Goal: Information Seeking & Learning: Learn about a topic

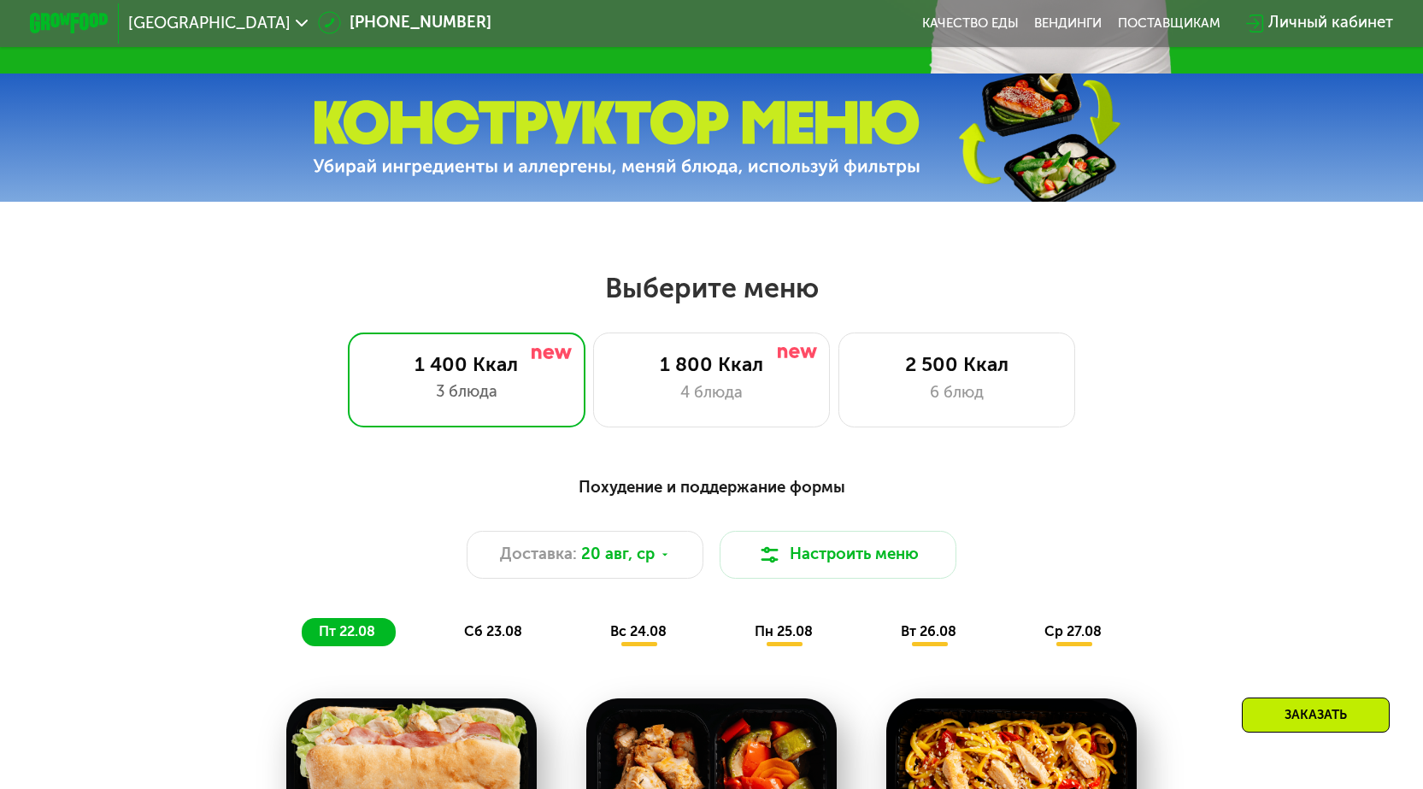
scroll to position [769, 0]
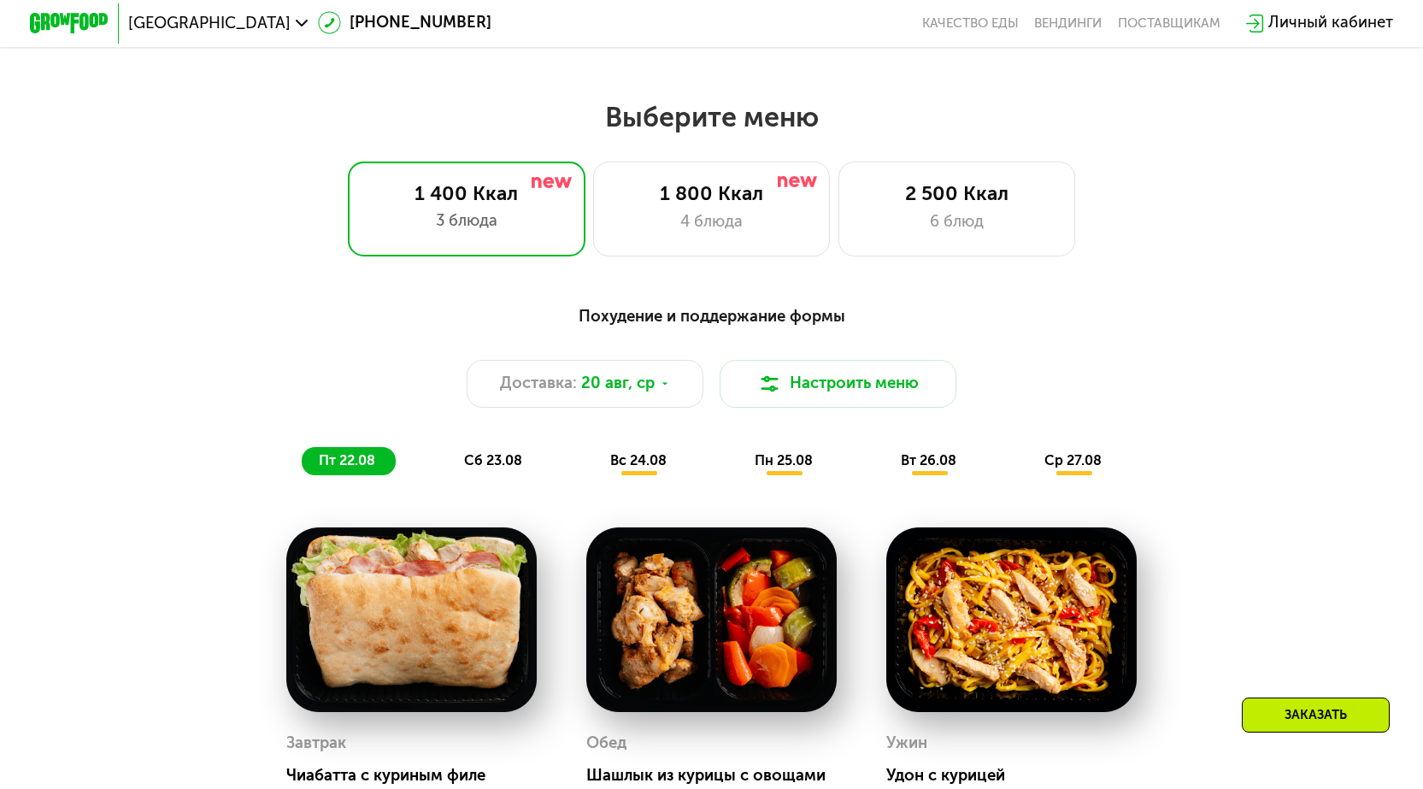
click at [721, 326] on div "Похудение и поддержание формы" at bounding box center [711, 316] width 1170 height 25
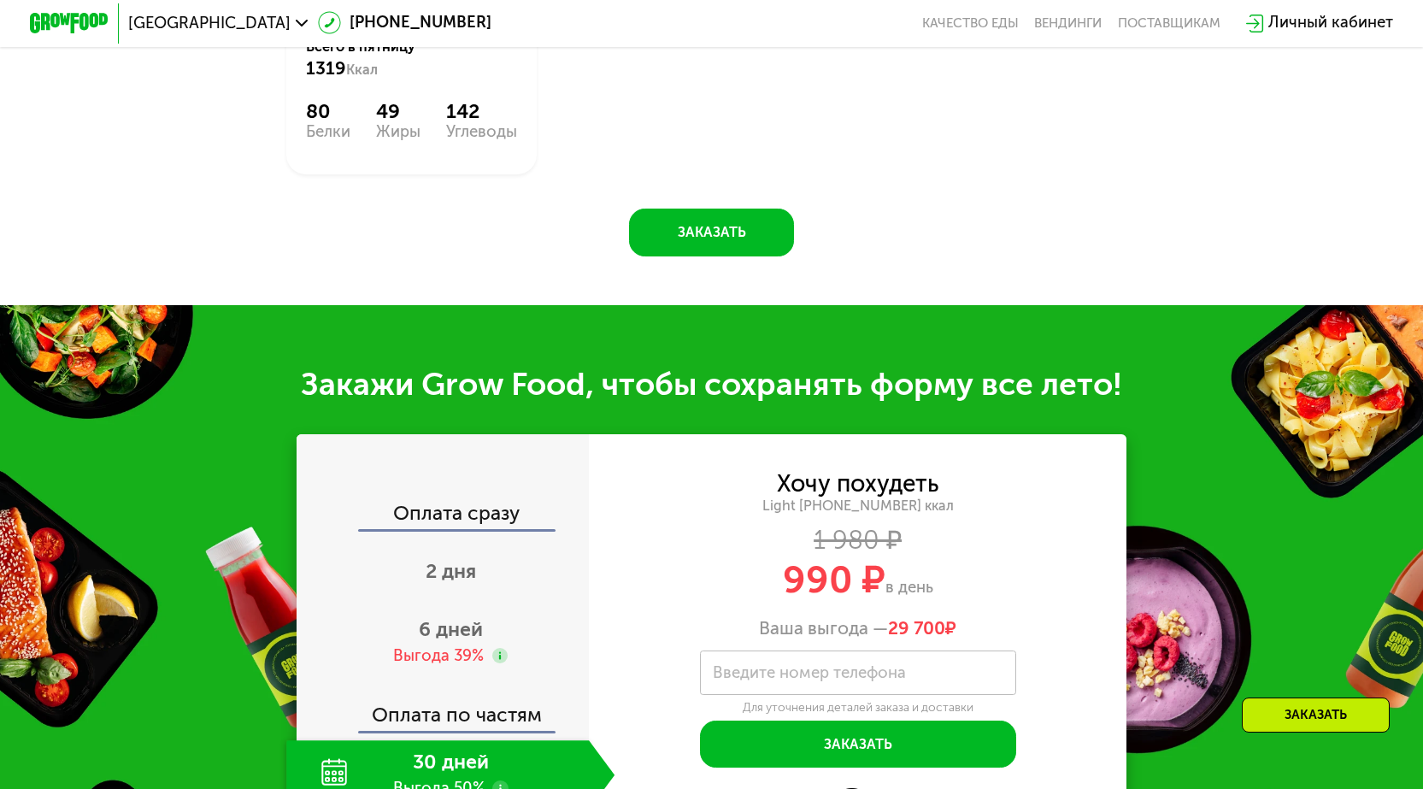
scroll to position [1794, 0]
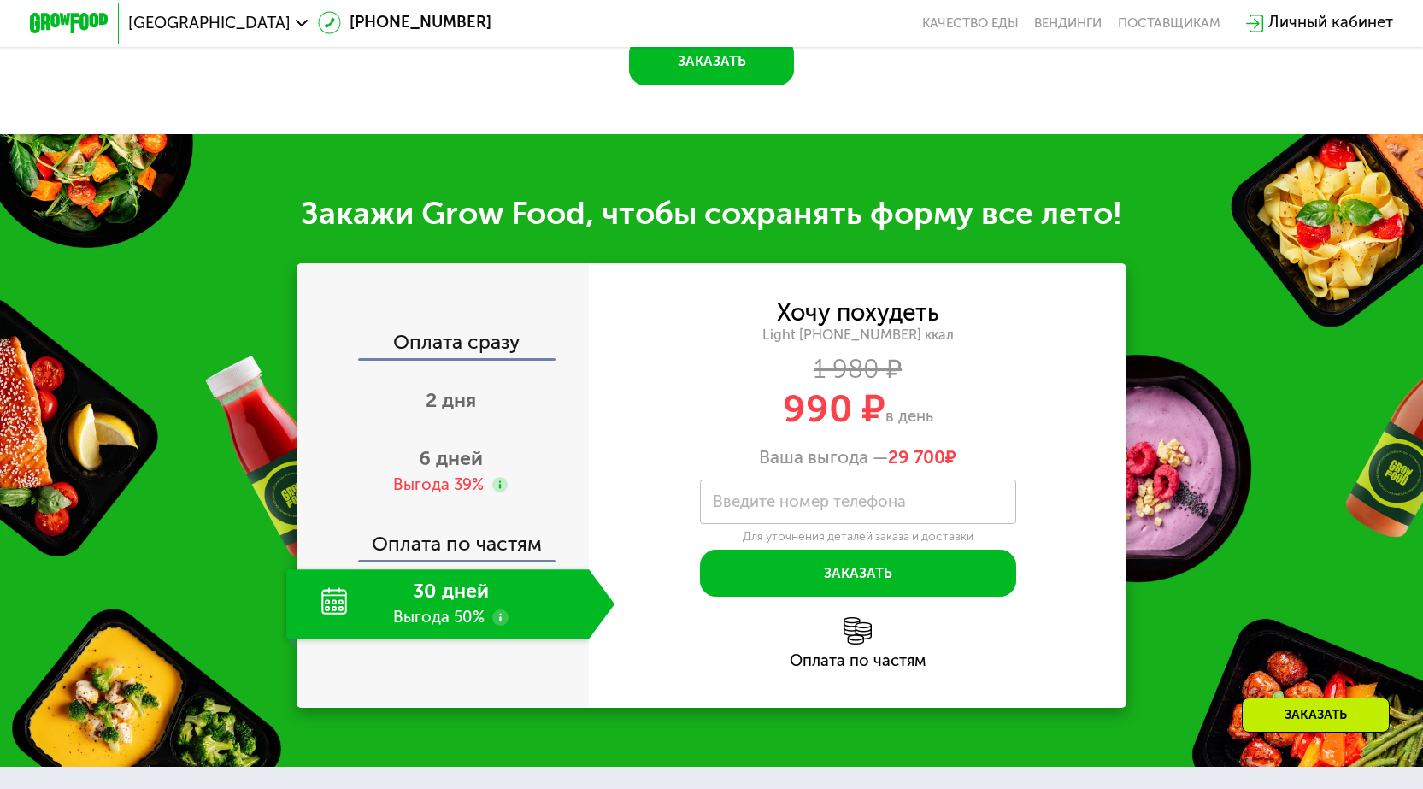
click at [866, 324] on div "Хочу похудеть" at bounding box center [858, 313] width 162 height 22
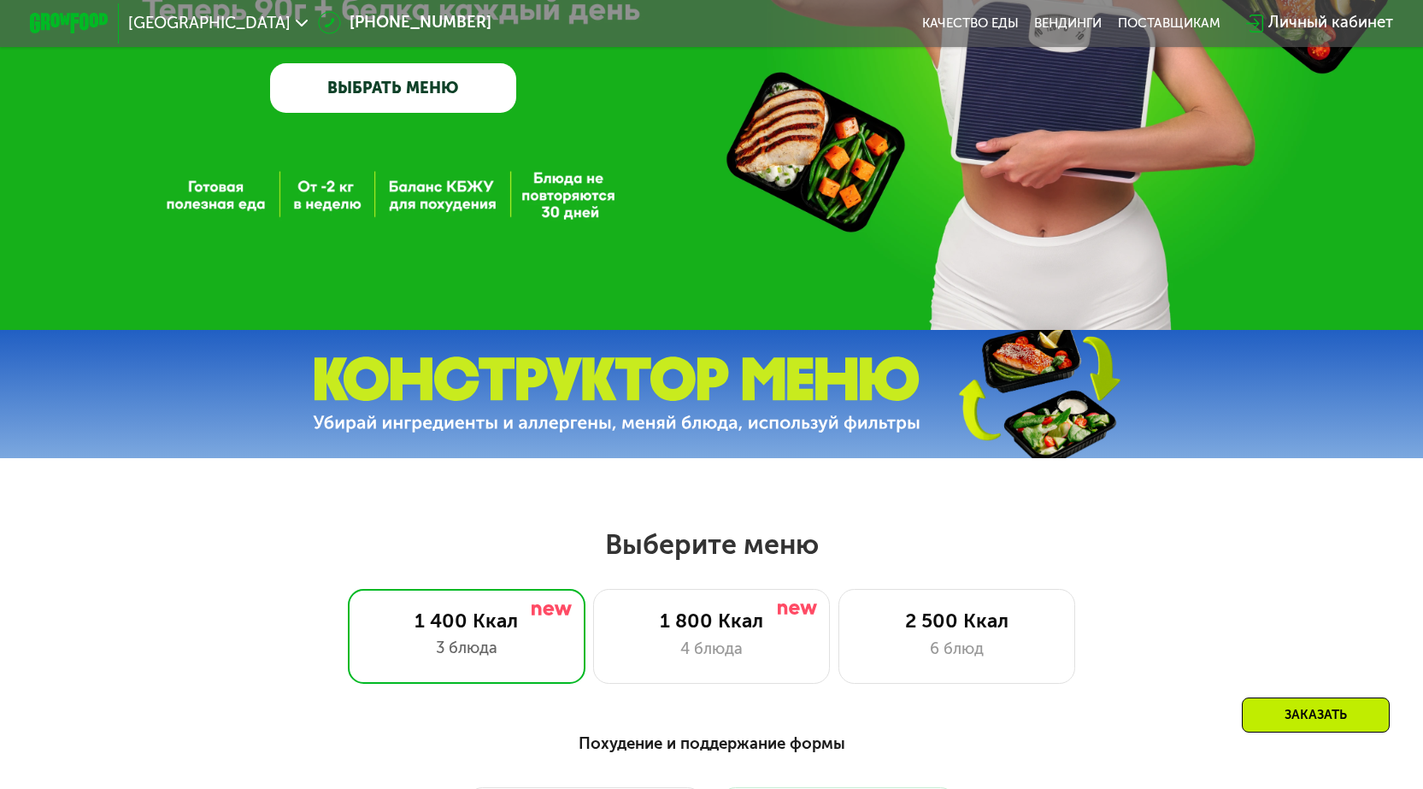
scroll to position [85, 0]
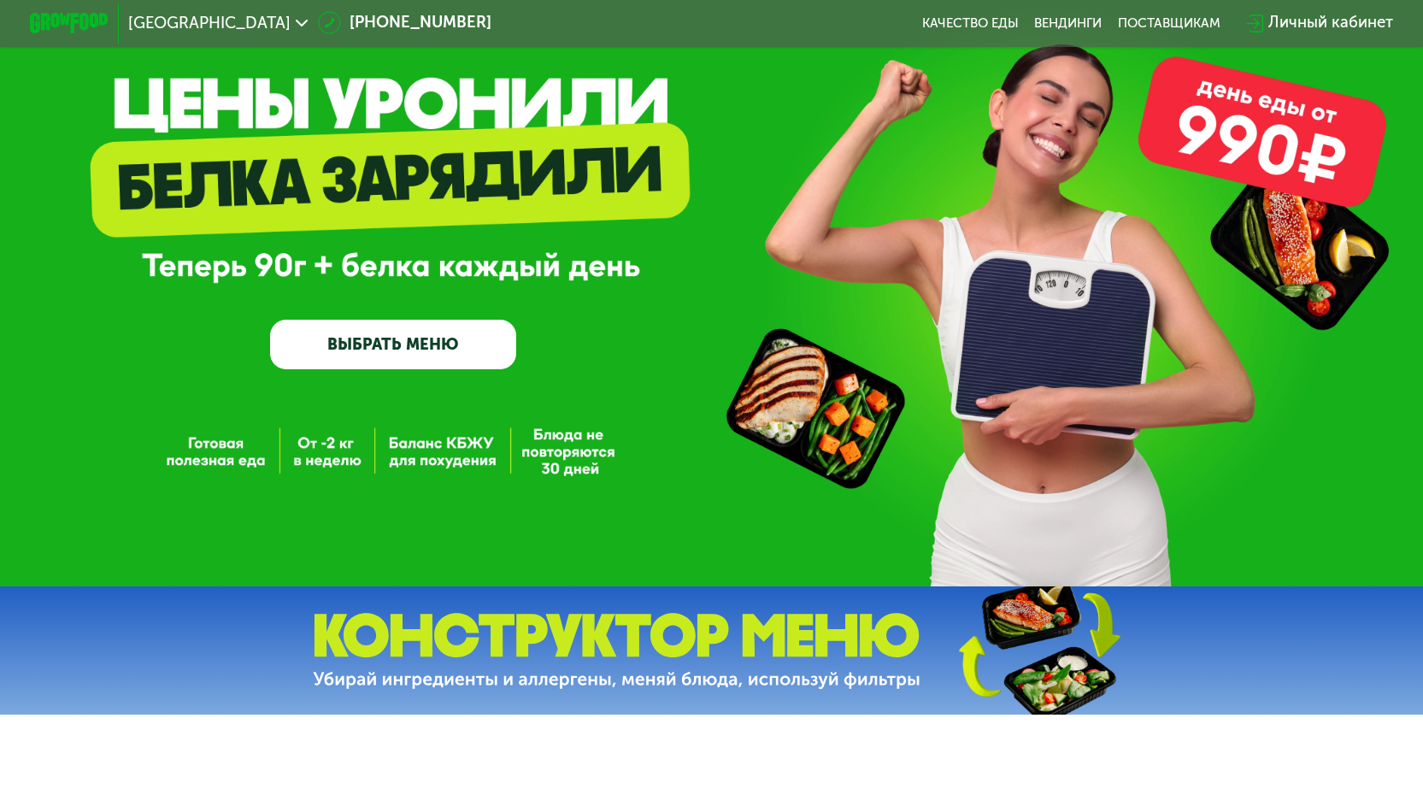
click at [801, 652] on img at bounding box center [616, 651] width 607 height 76
click at [401, 336] on link "ВЫБРАТЬ МЕНЮ" at bounding box center [393, 345] width 246 height 50
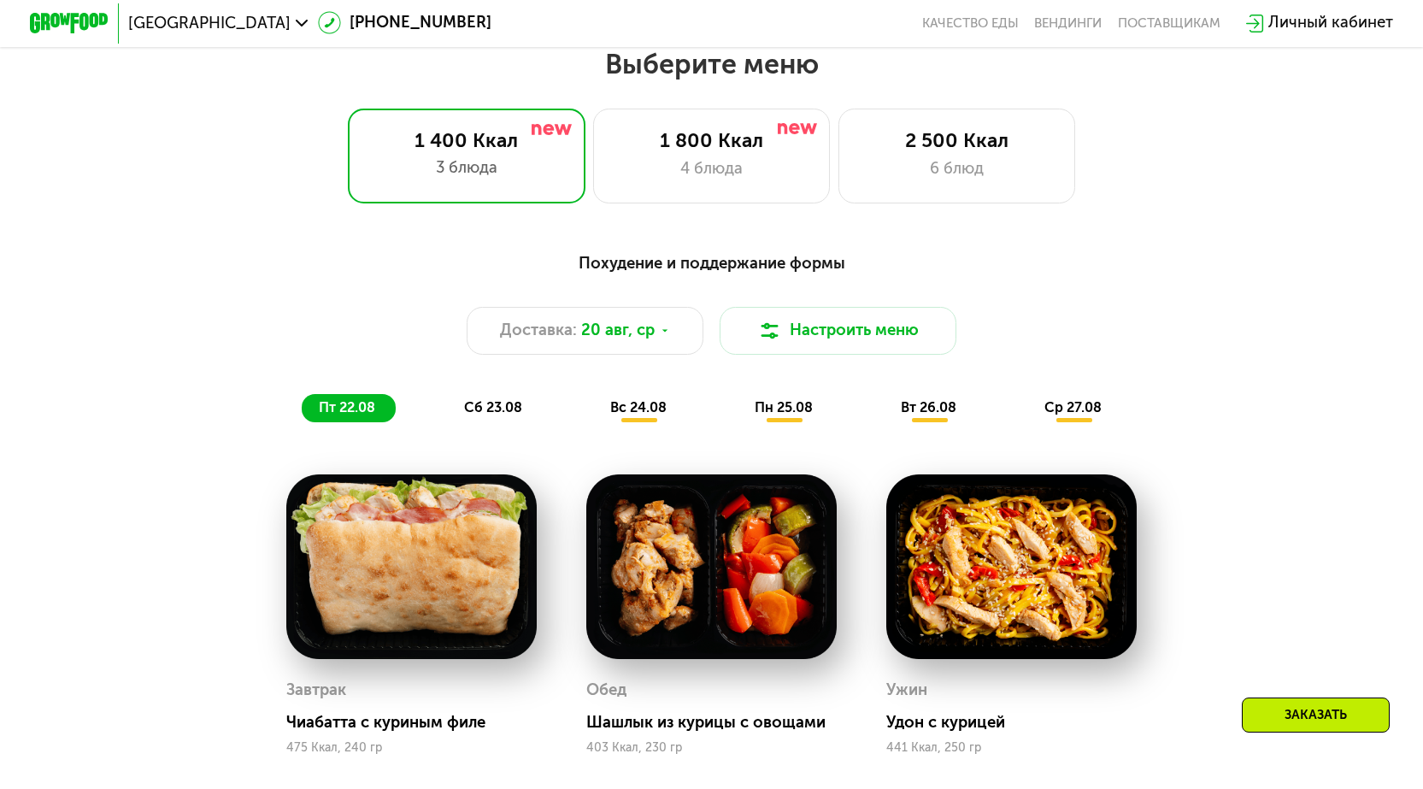
scroll to position [829, 0]
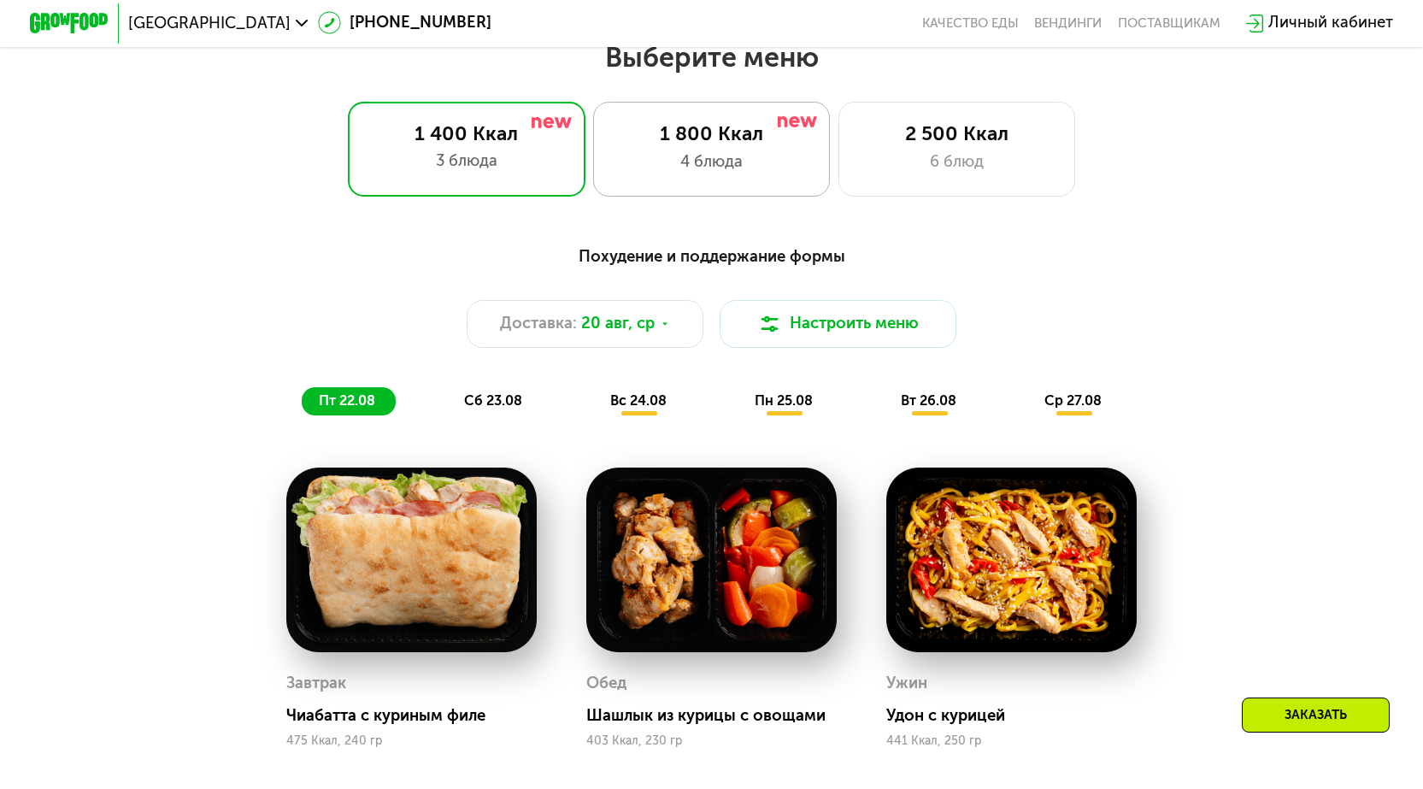
click at [689, 174] on div "4 блюда" at bounding box center [711, 162] width 196 height 24
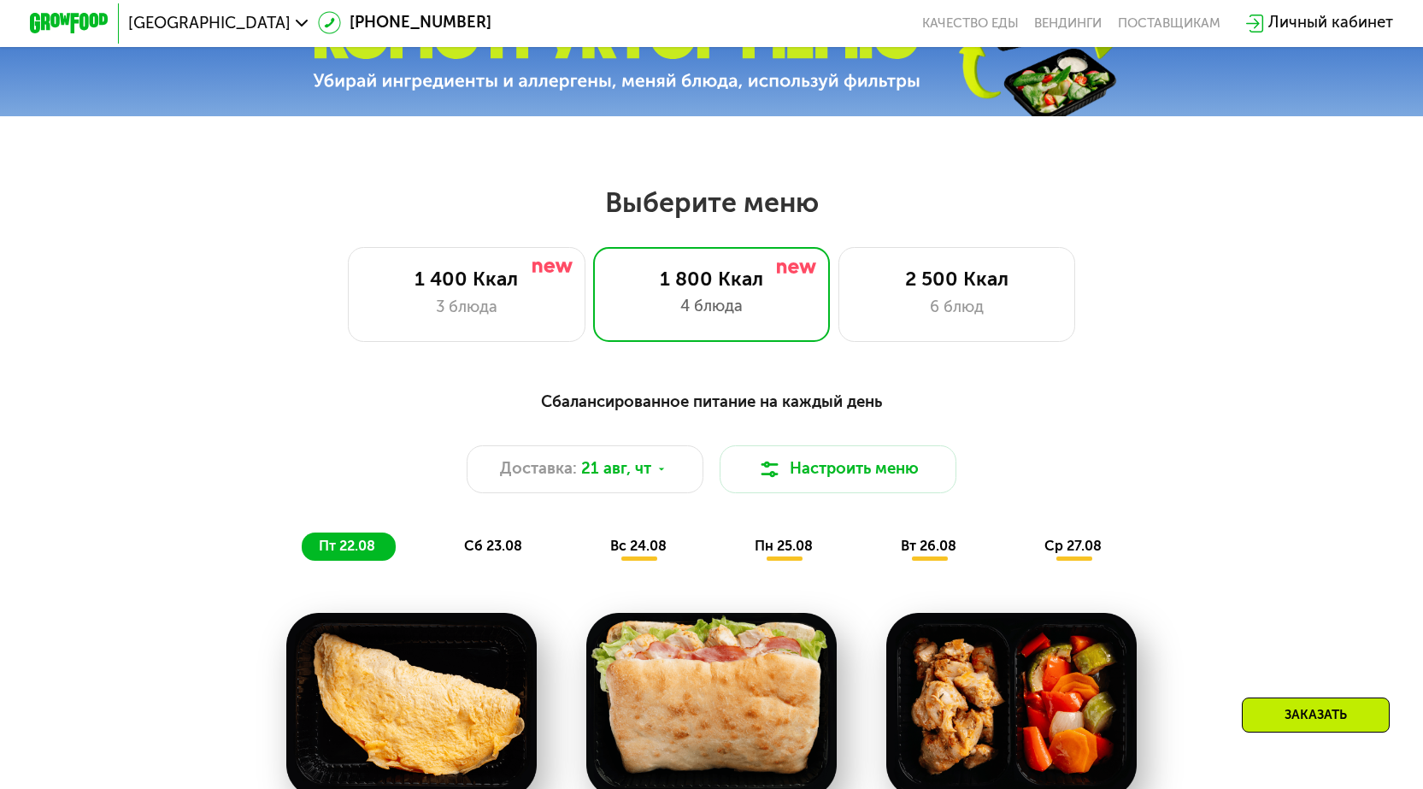
scroll to position [598, 0]
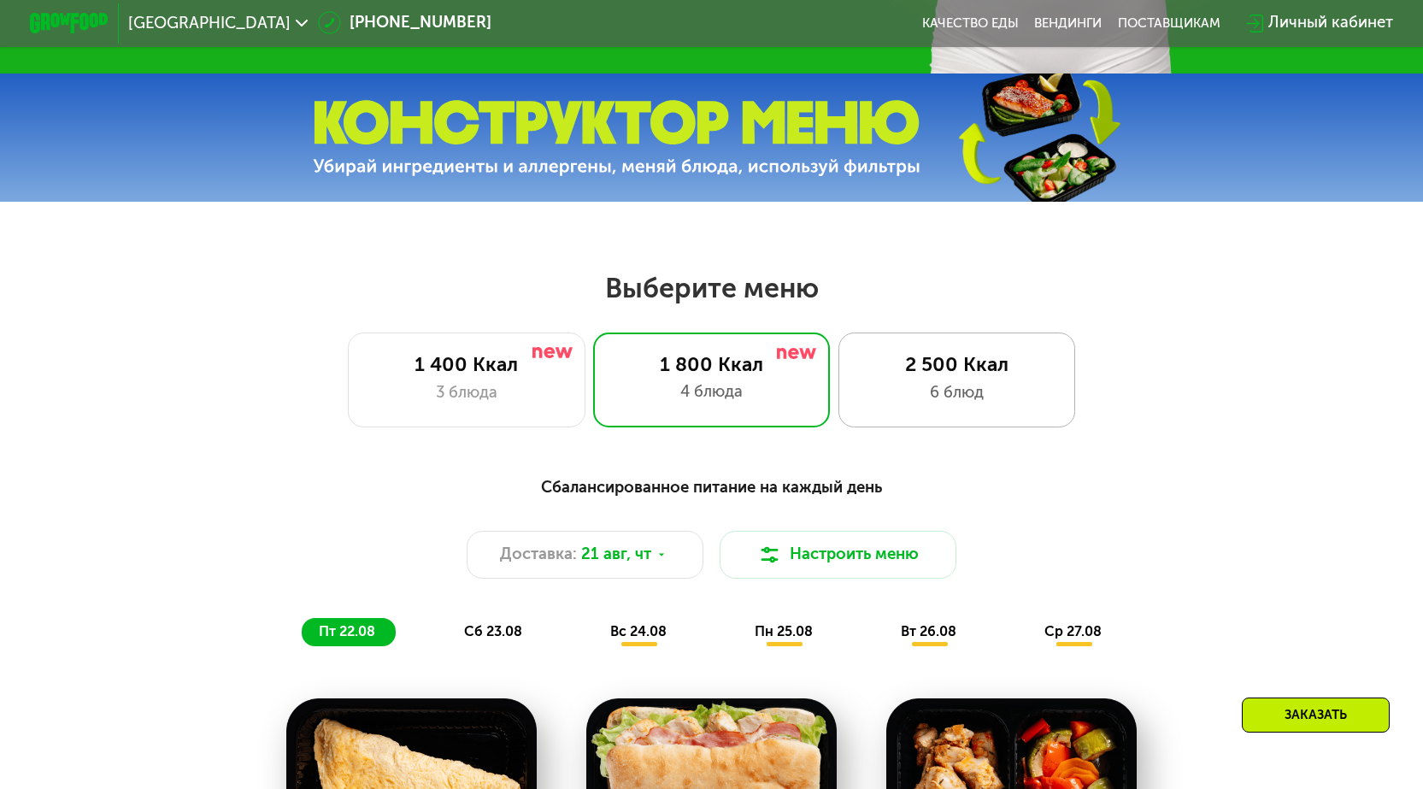
click at [940, 361] on div "2 500 Ккал" at bounding box center [957, 365] width 196 height 24
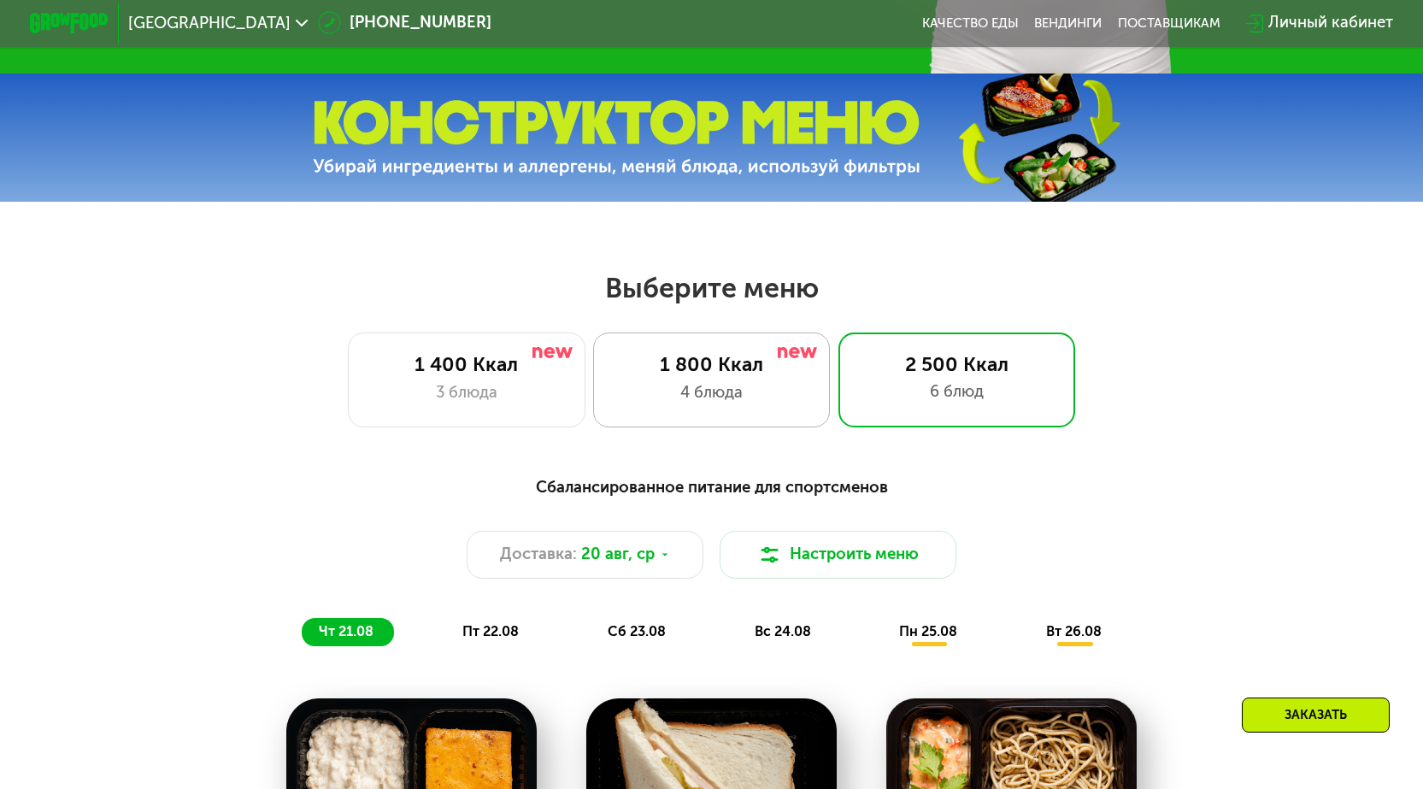
click at [751, 395] on div "4 блюда" at bounding box center [711, 393] width 196 height 24
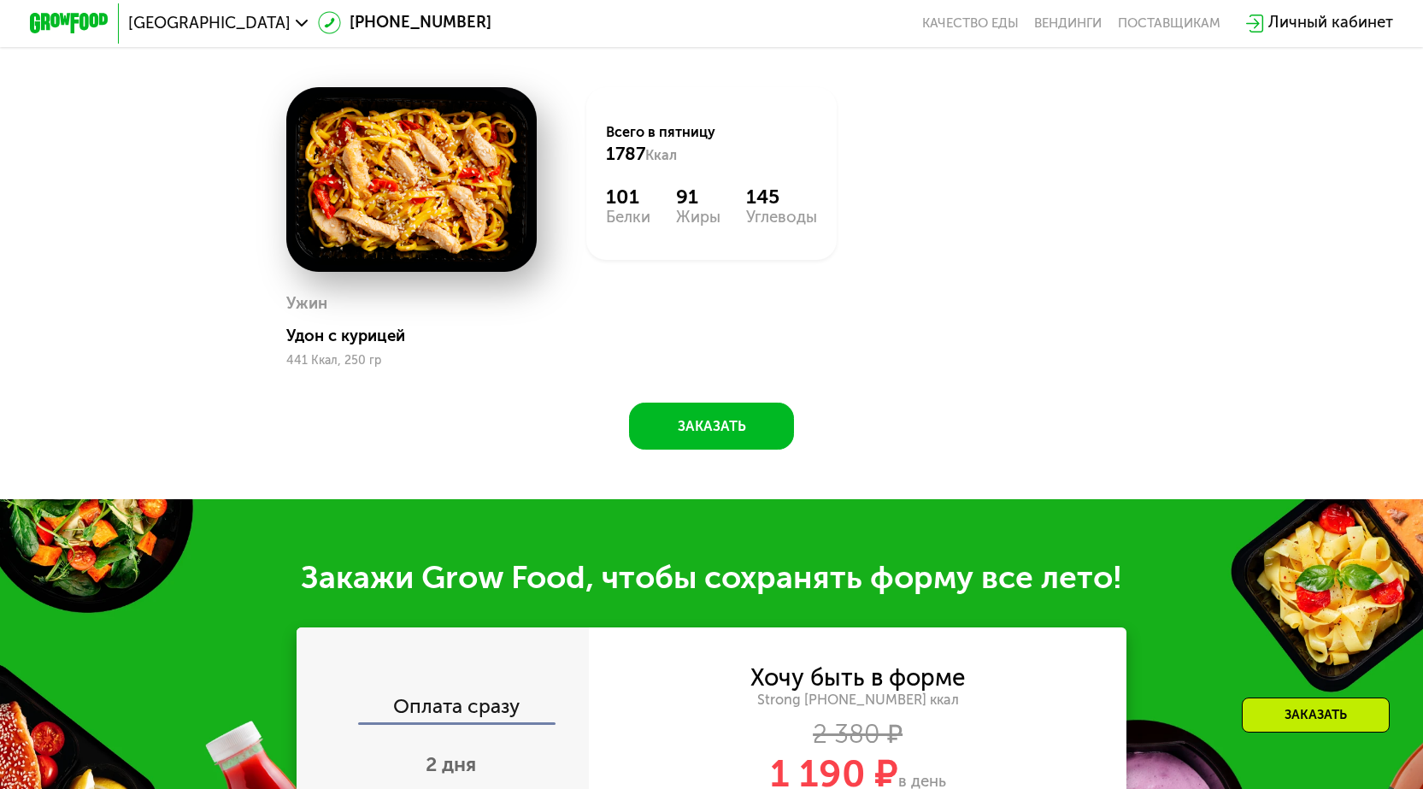
scroll to position [1709, 0]
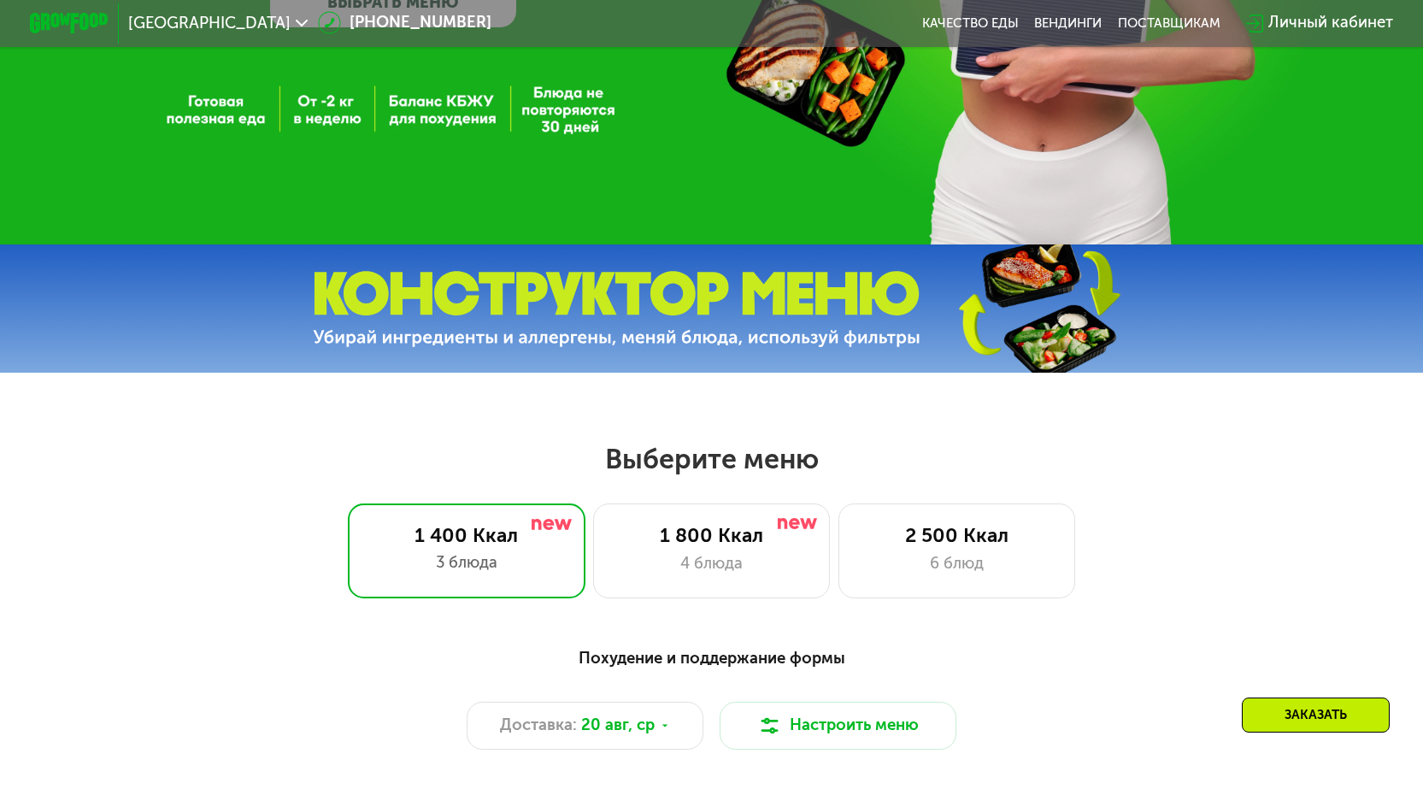
scroll to position [769, 0]
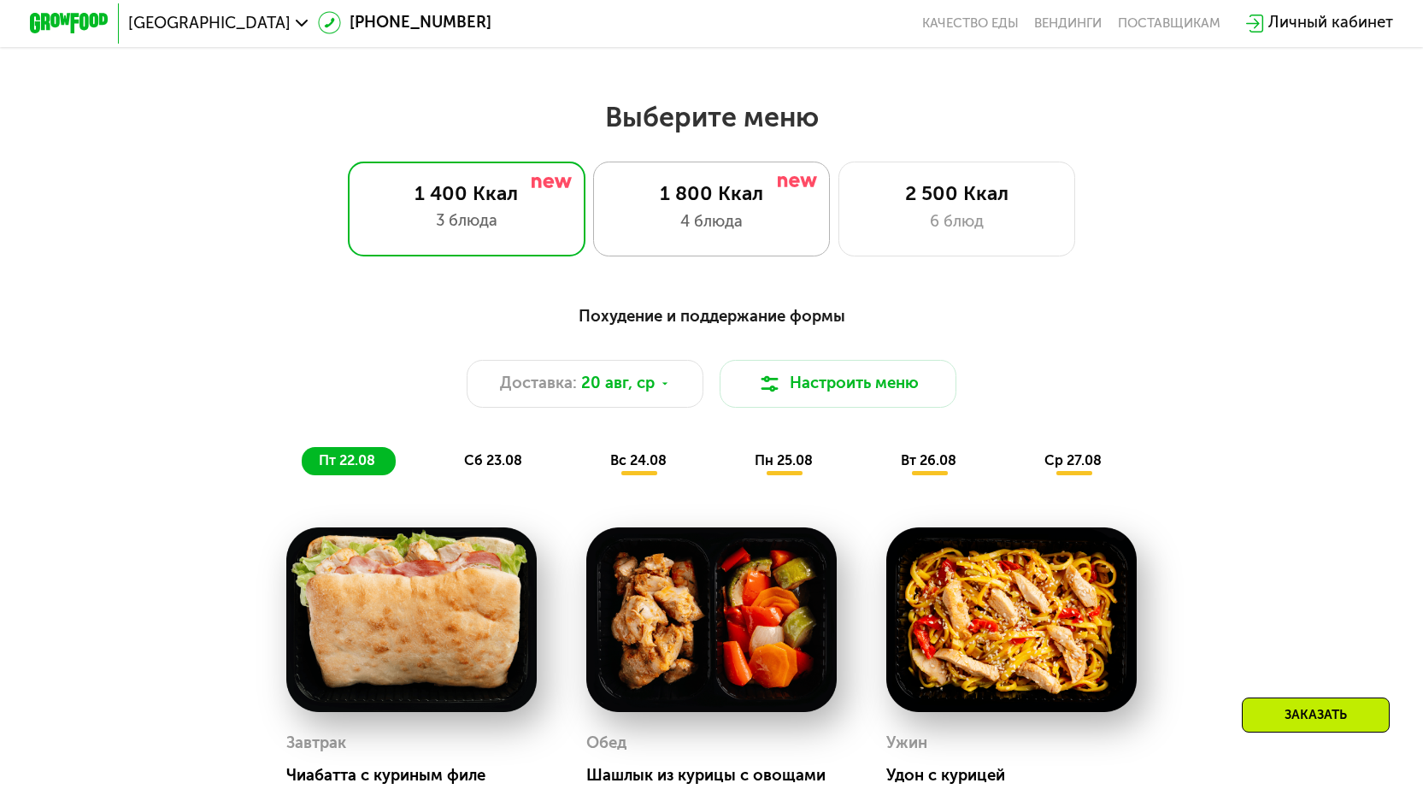
click at [708, 224] on div "4 блюда" at bounding box center [711, 222] width 196 height 24
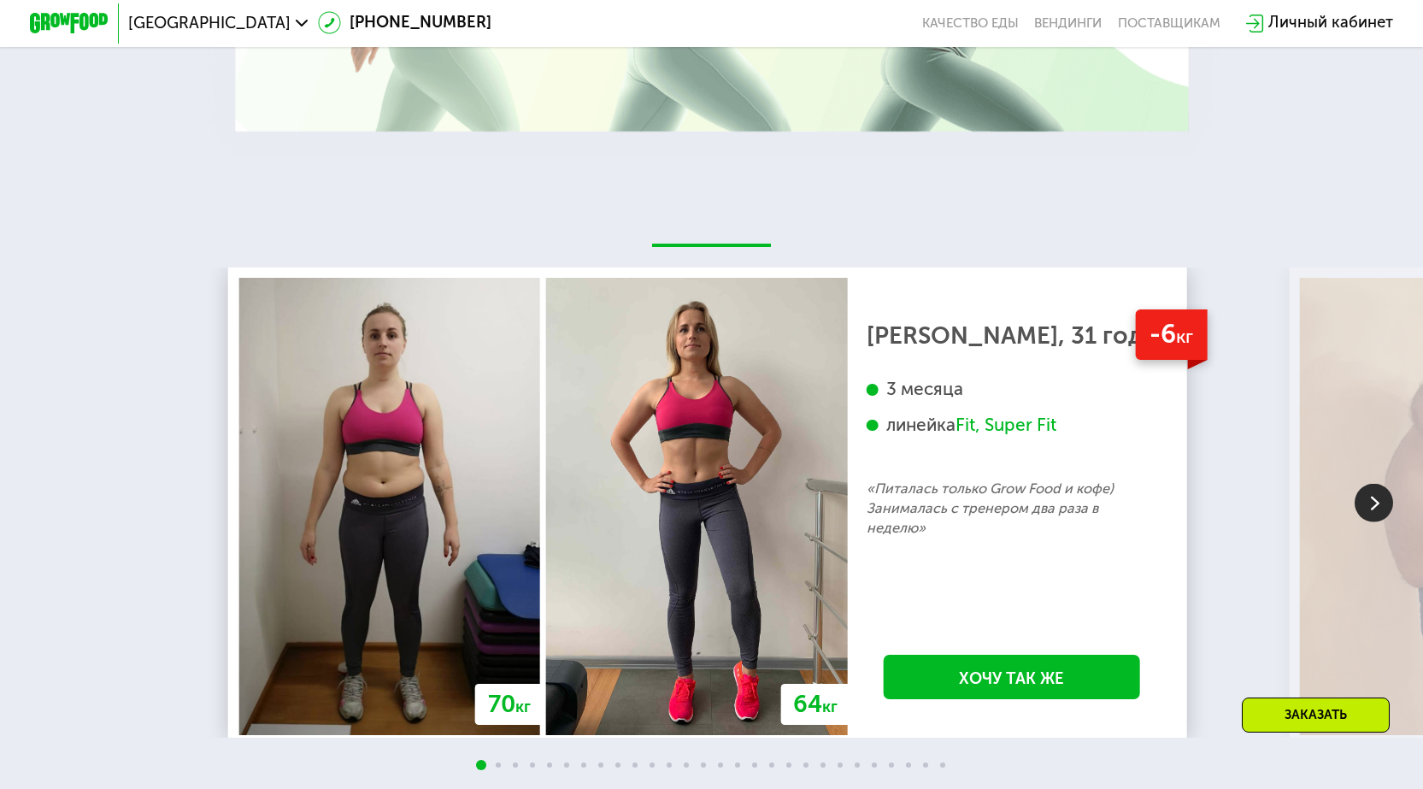
scroll to position [3418, 0]
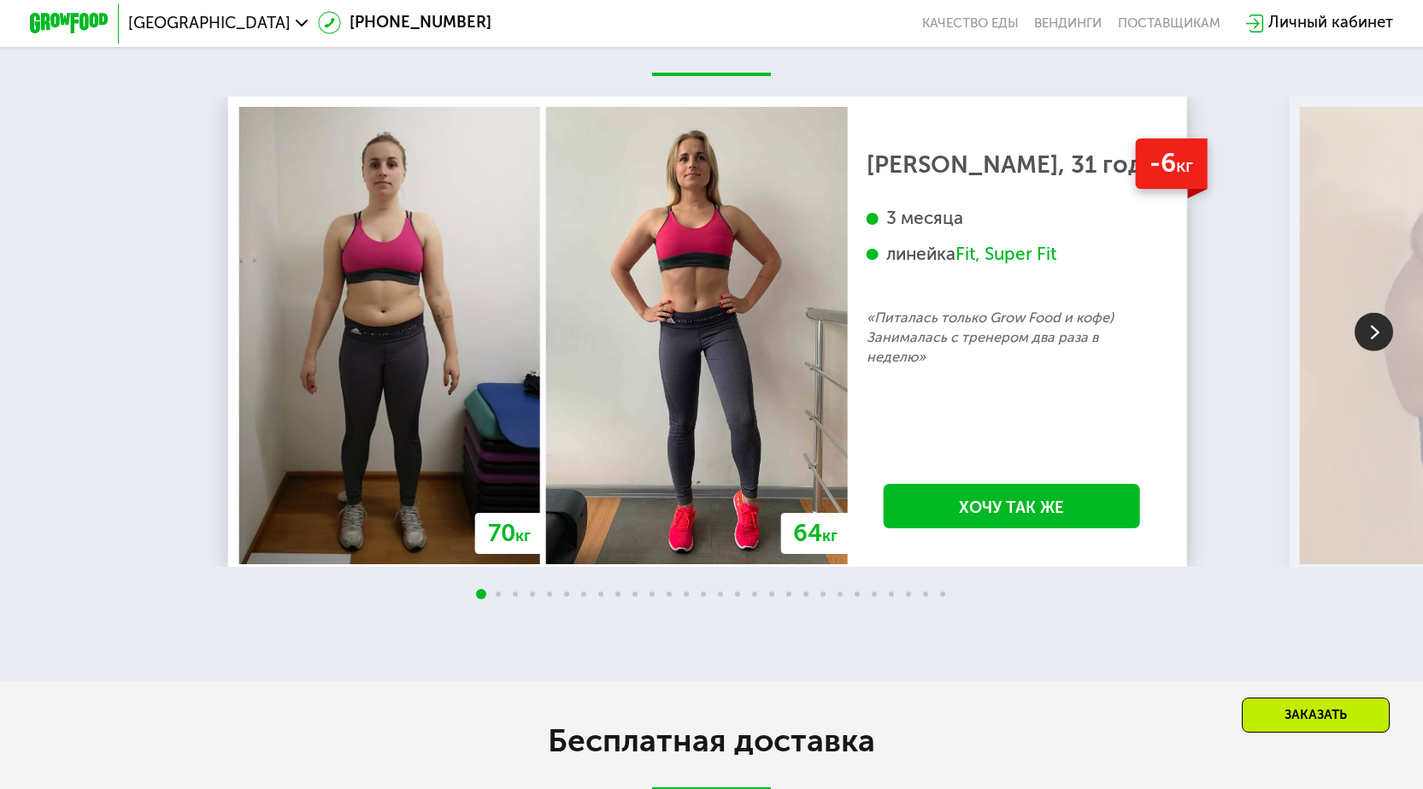
click at [1380, 351] on img at bounding box center [1373, 332] width 38 height 38
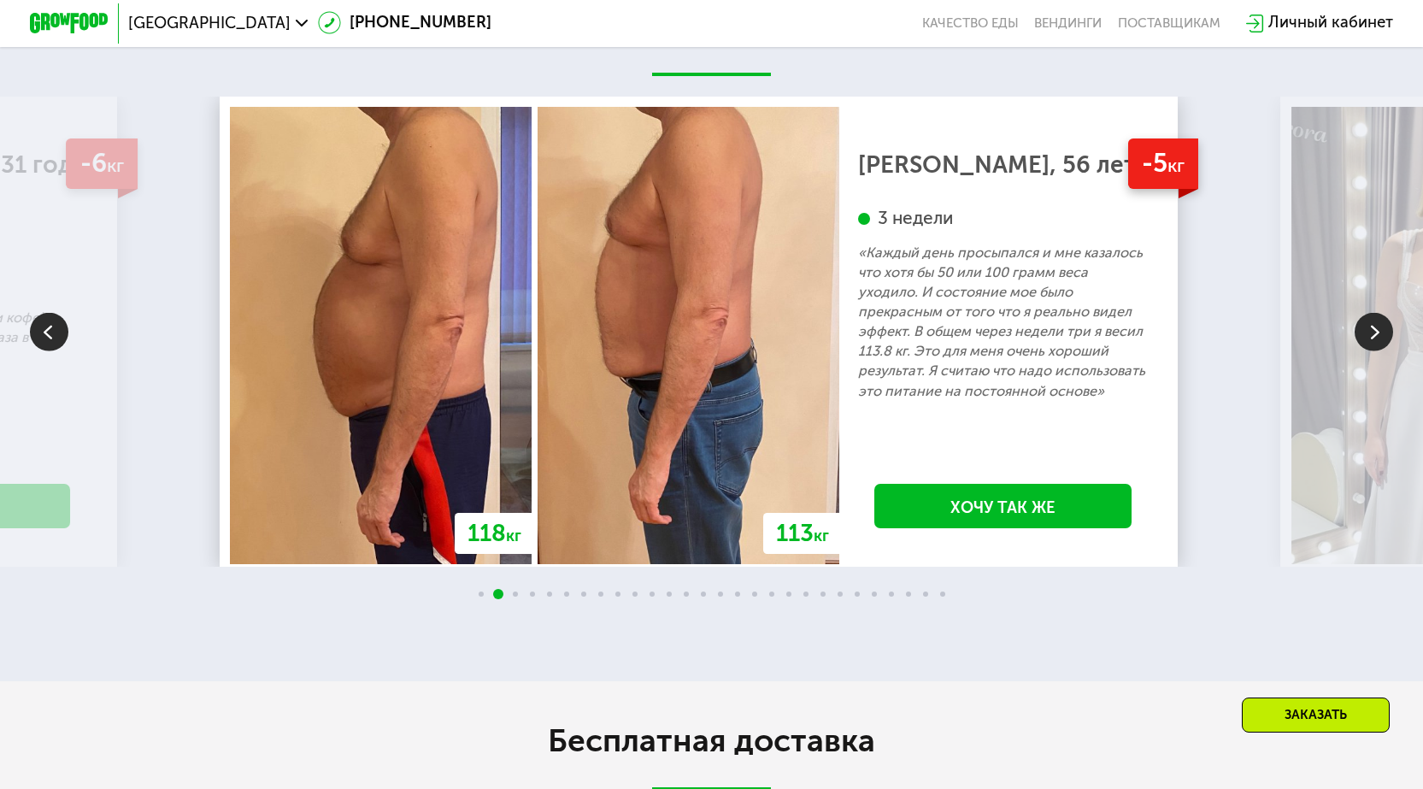
click at [1376, 351] on img at bounding box center [1373, 332] width 38 height 38
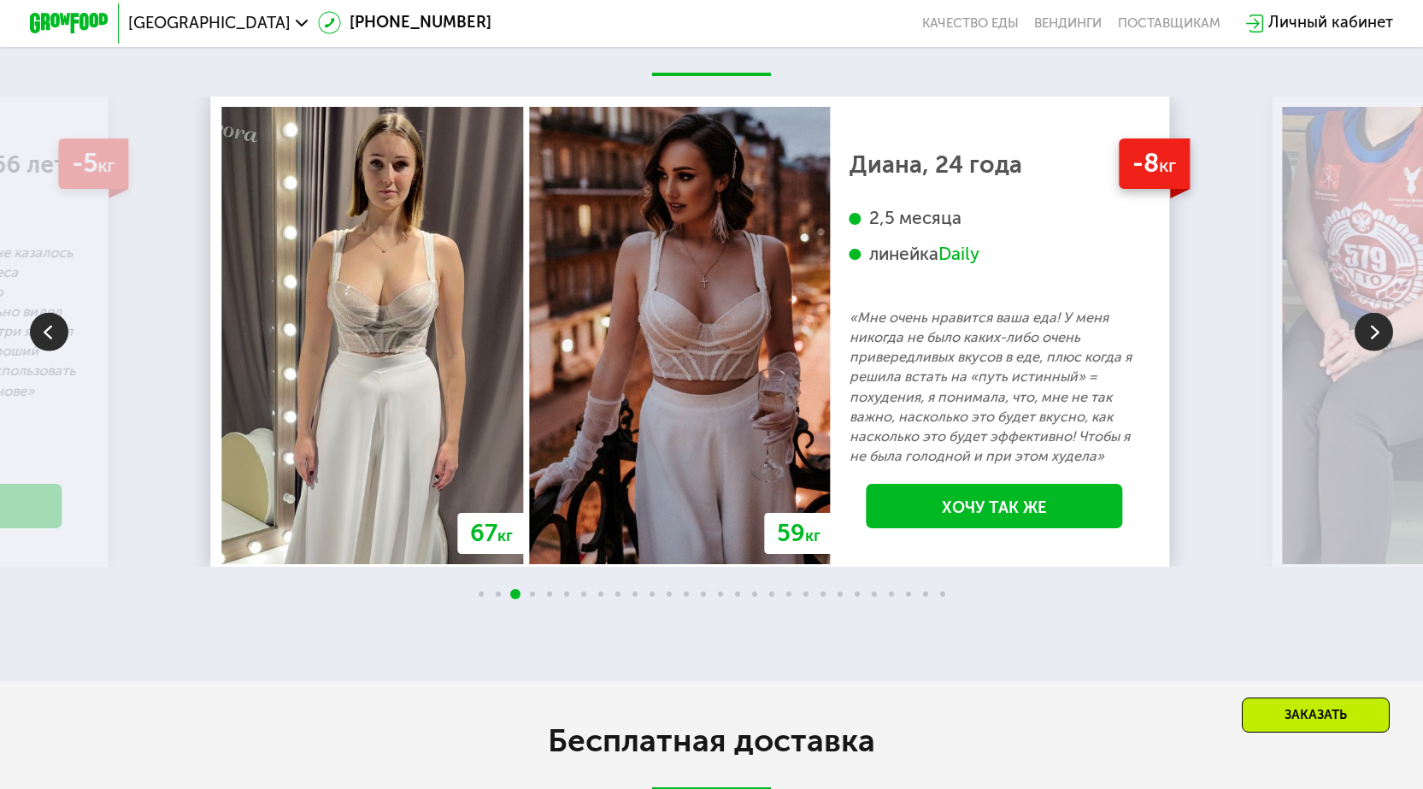
click at [1376, 351] on img at bounding box center [1373, 332] width 38 height 38
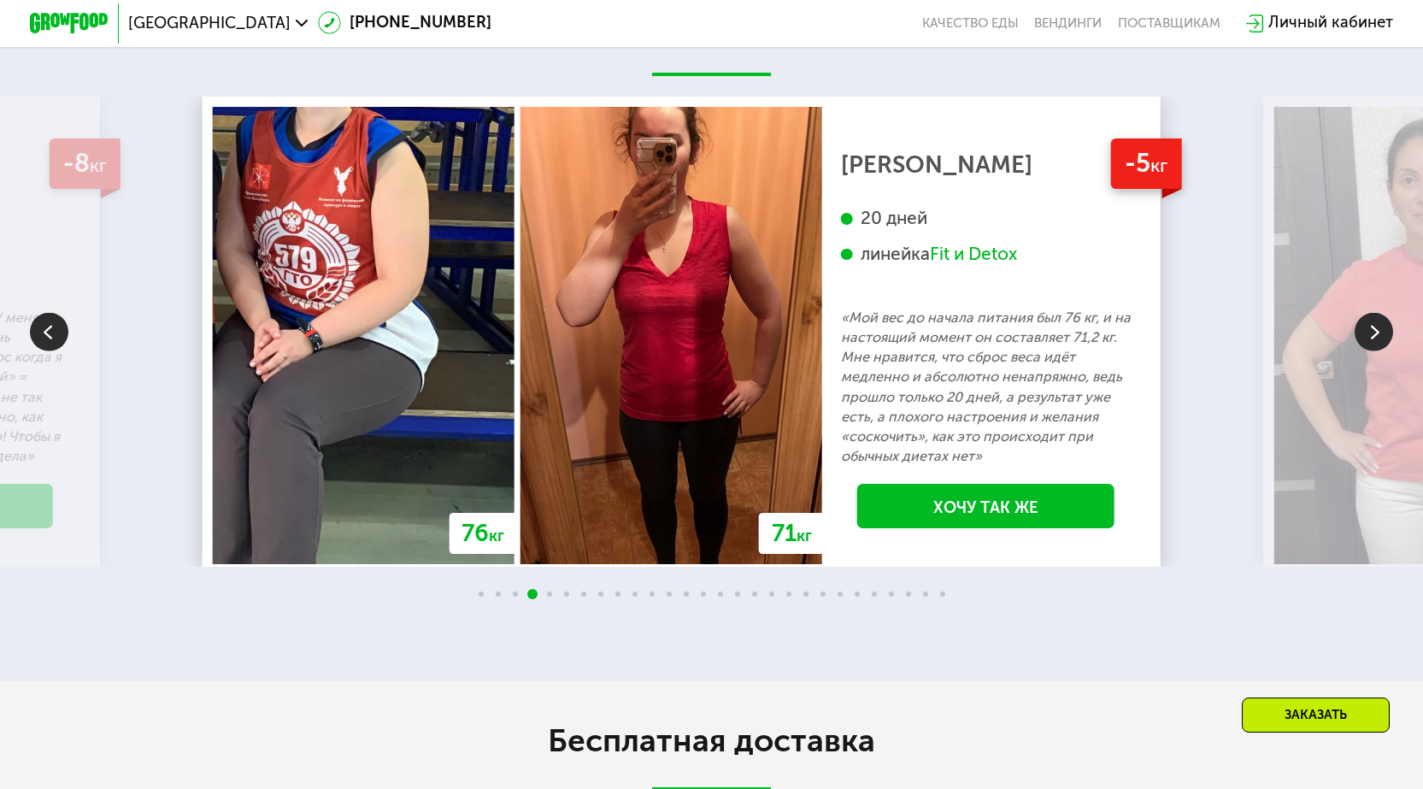
click at [1376, 351] on img at bounding box center [1373, 332] width 38 height 38
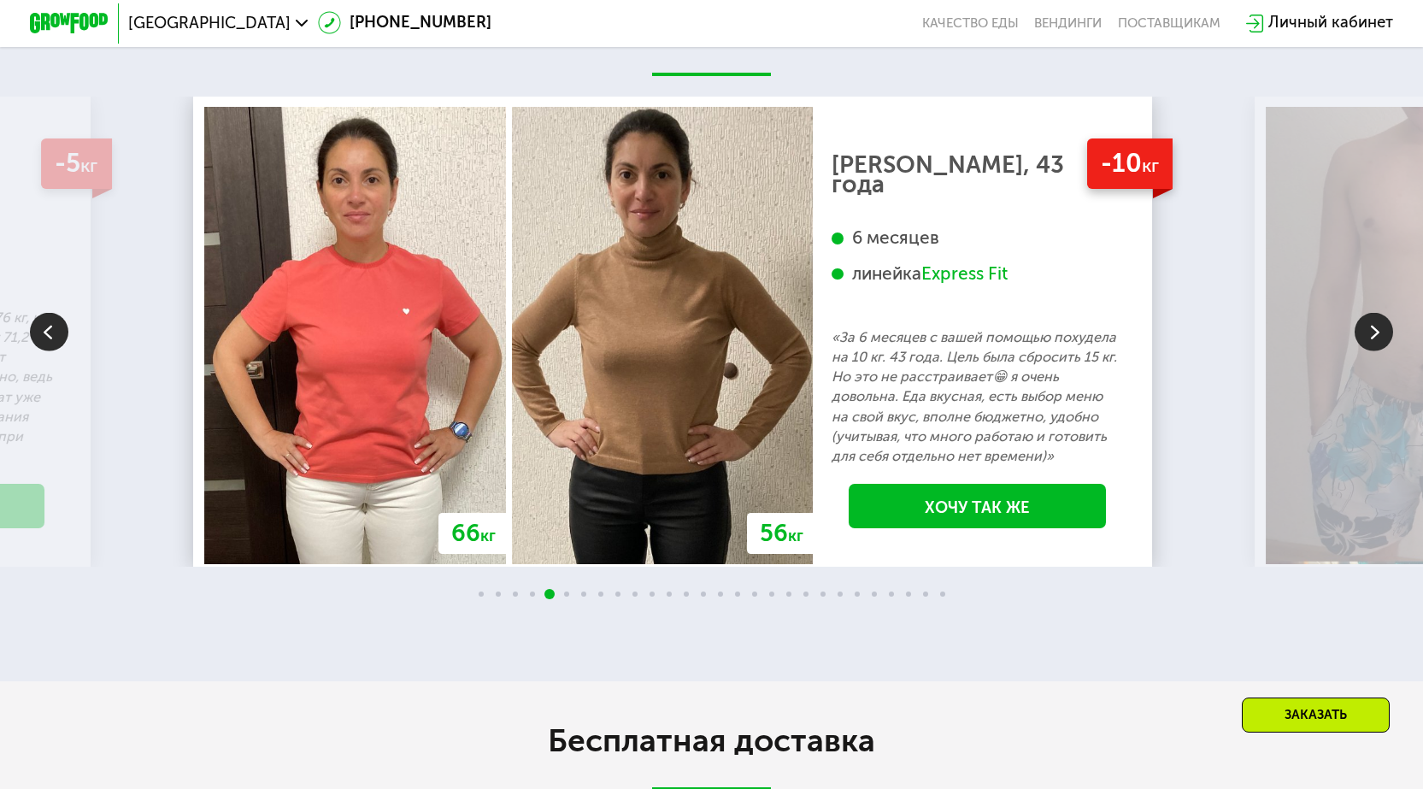
click at [1376, 351] on img at bounding box center [1373, 332] width 38 height 38
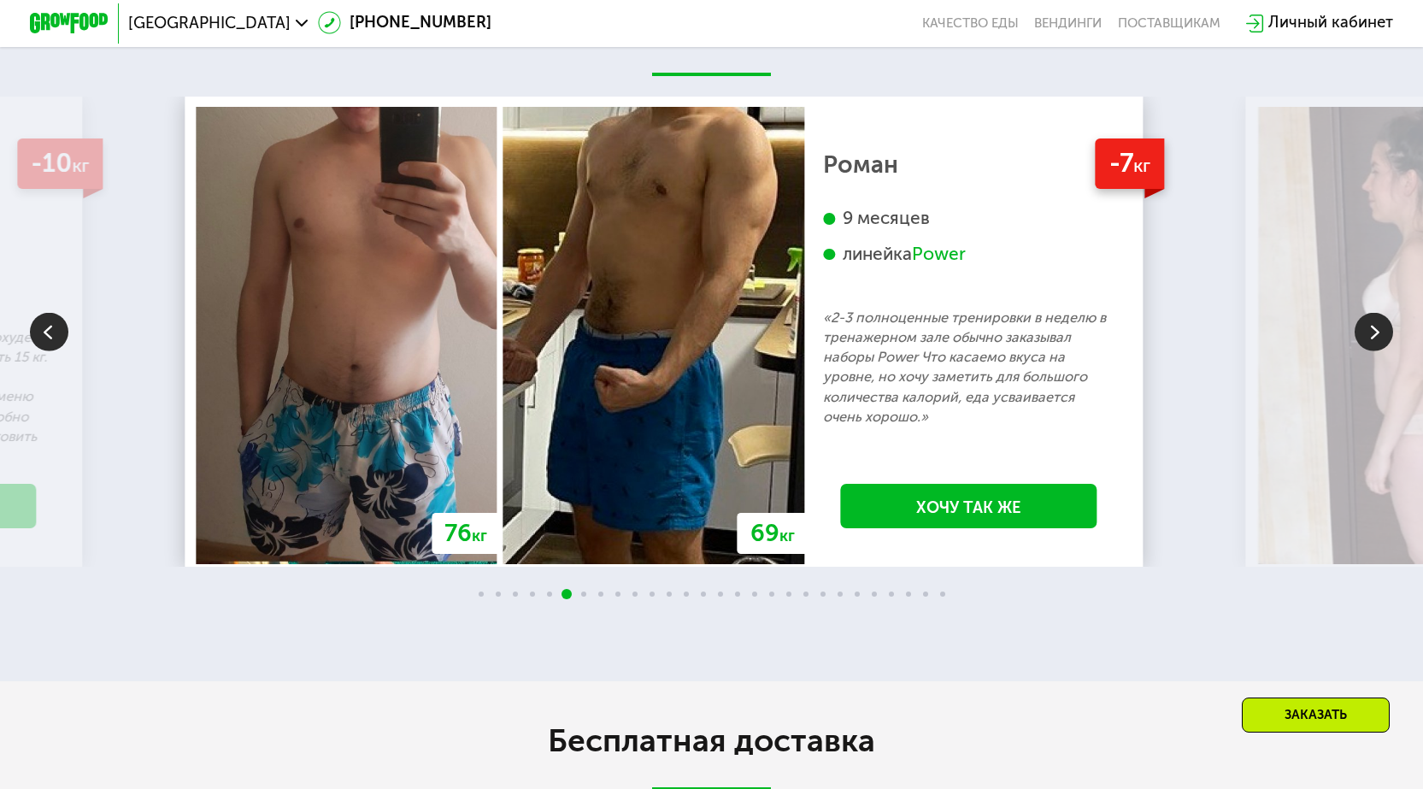
click at [1377, 351] on img at bounding box center [1373, 332] width 38 height 38
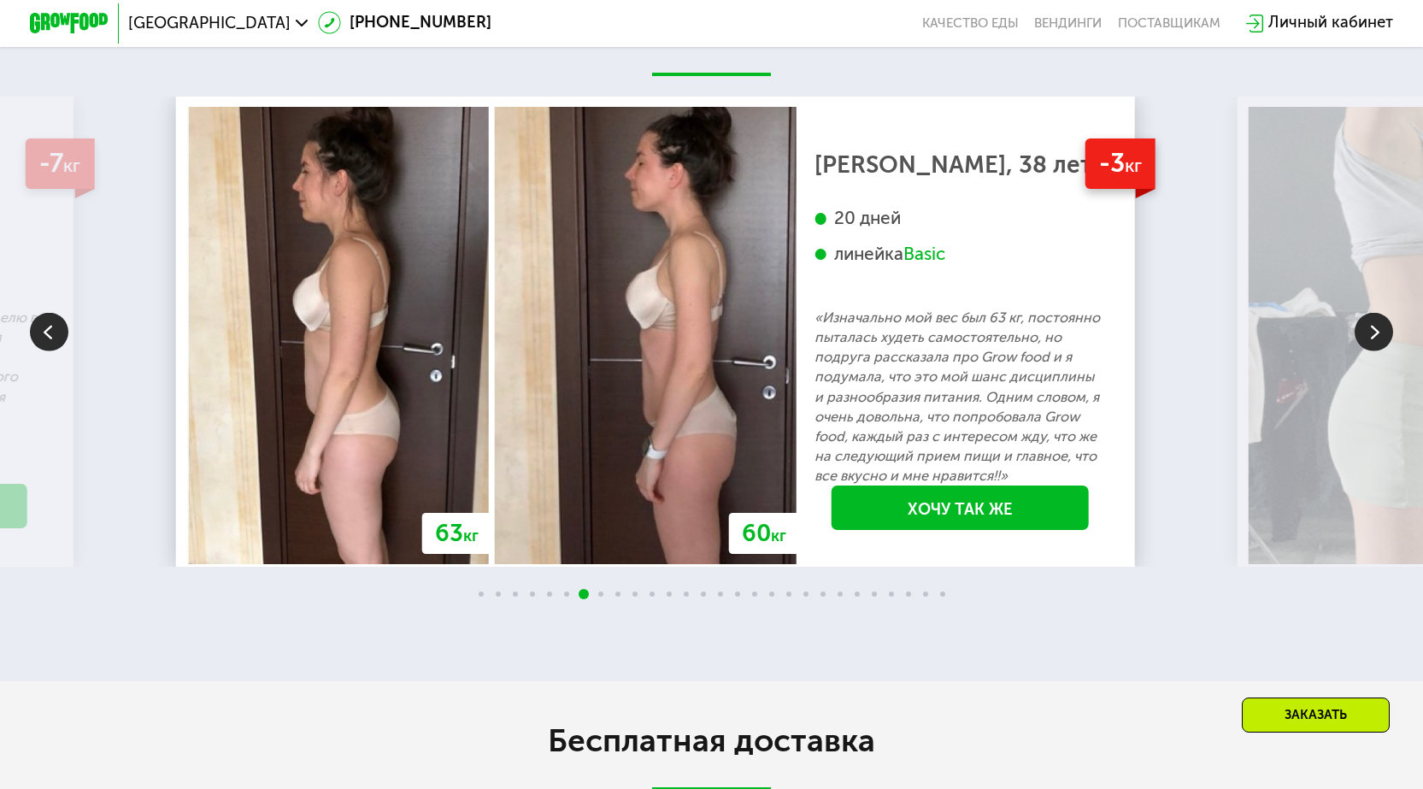
click at [1377, 351] on img at bounding box center [1373, 332] width 38 height 38
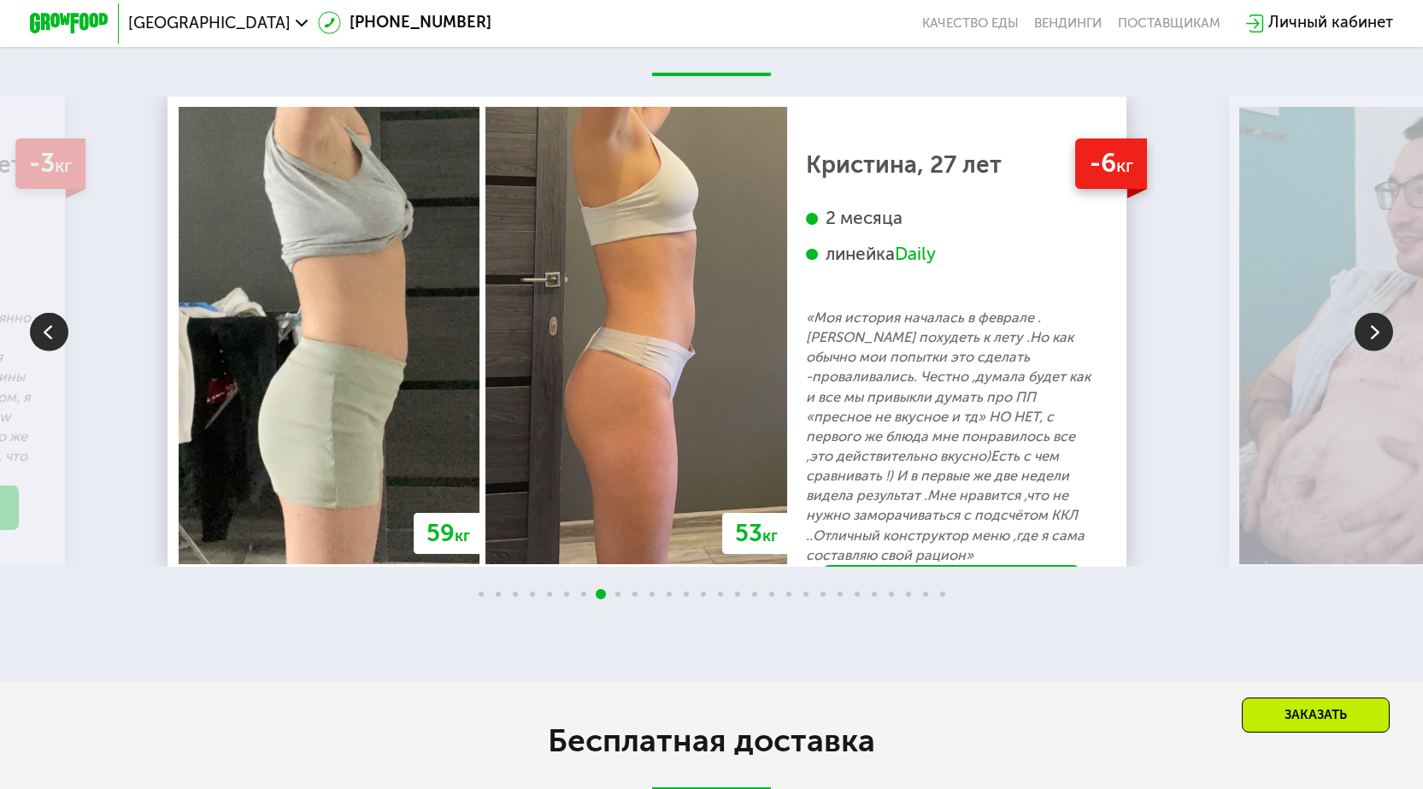
click at [1377, 351] on img at bounding box center [1373, 332] width 38 height 38
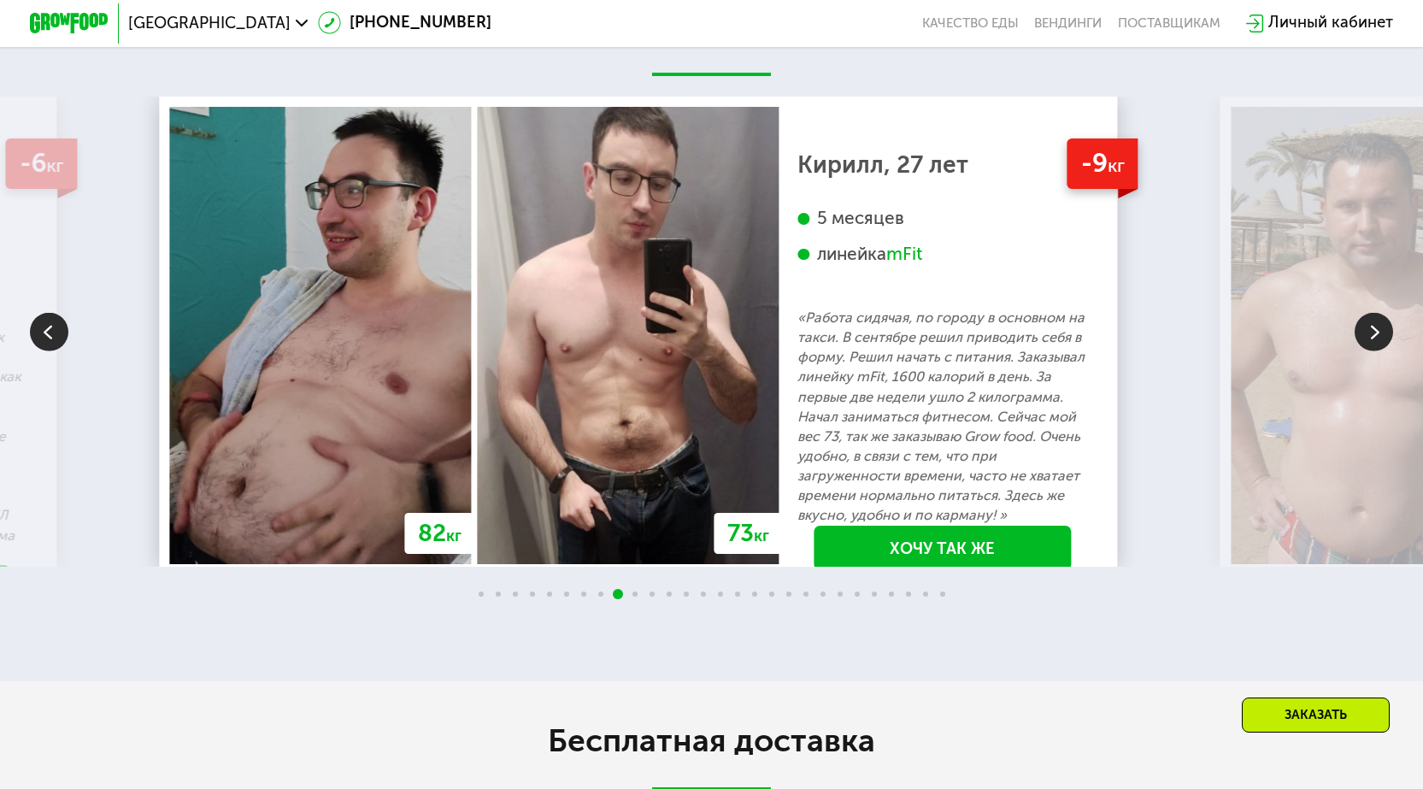
click at [1377, 351] on img at bounding box center [1373, 332] width 38 height 38
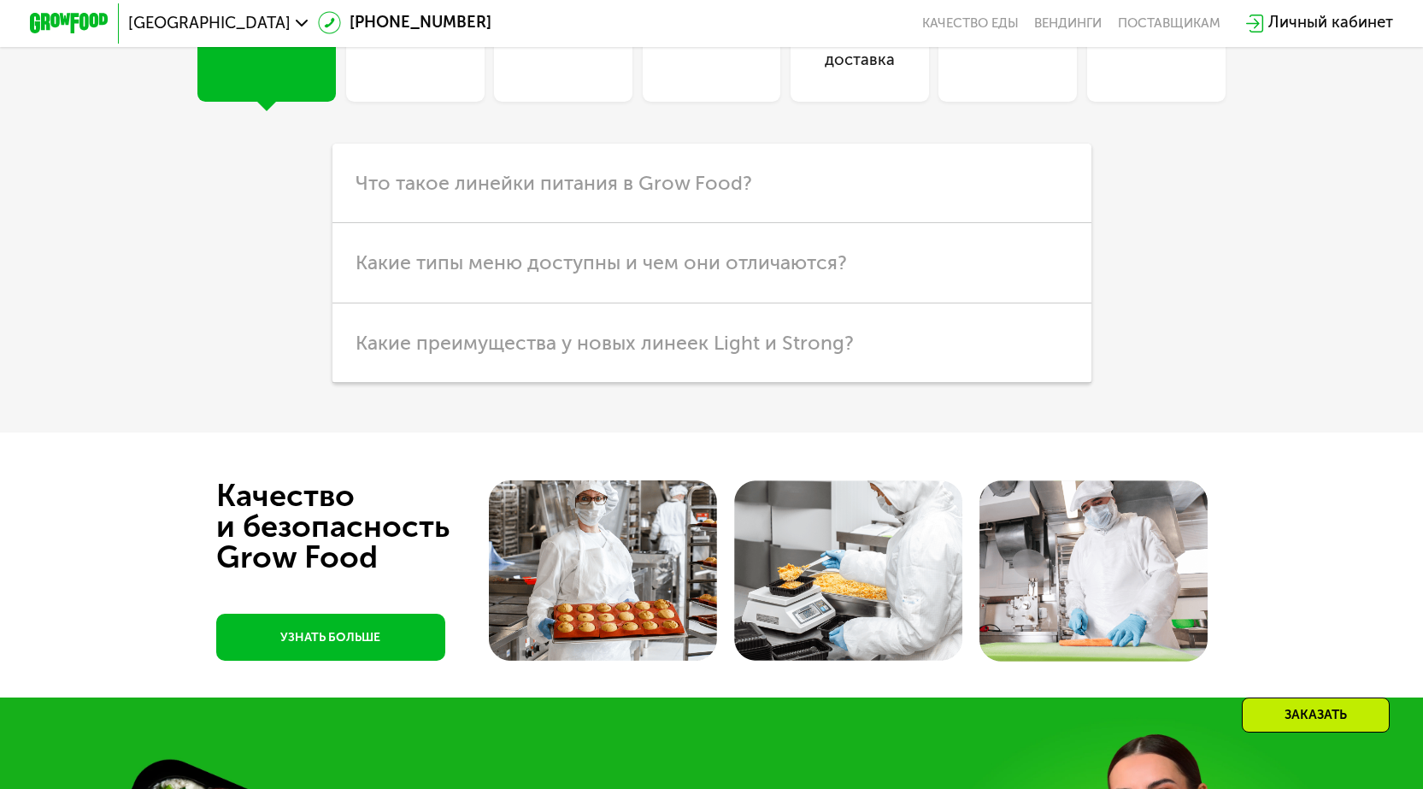
scroll to position [4870, 0]
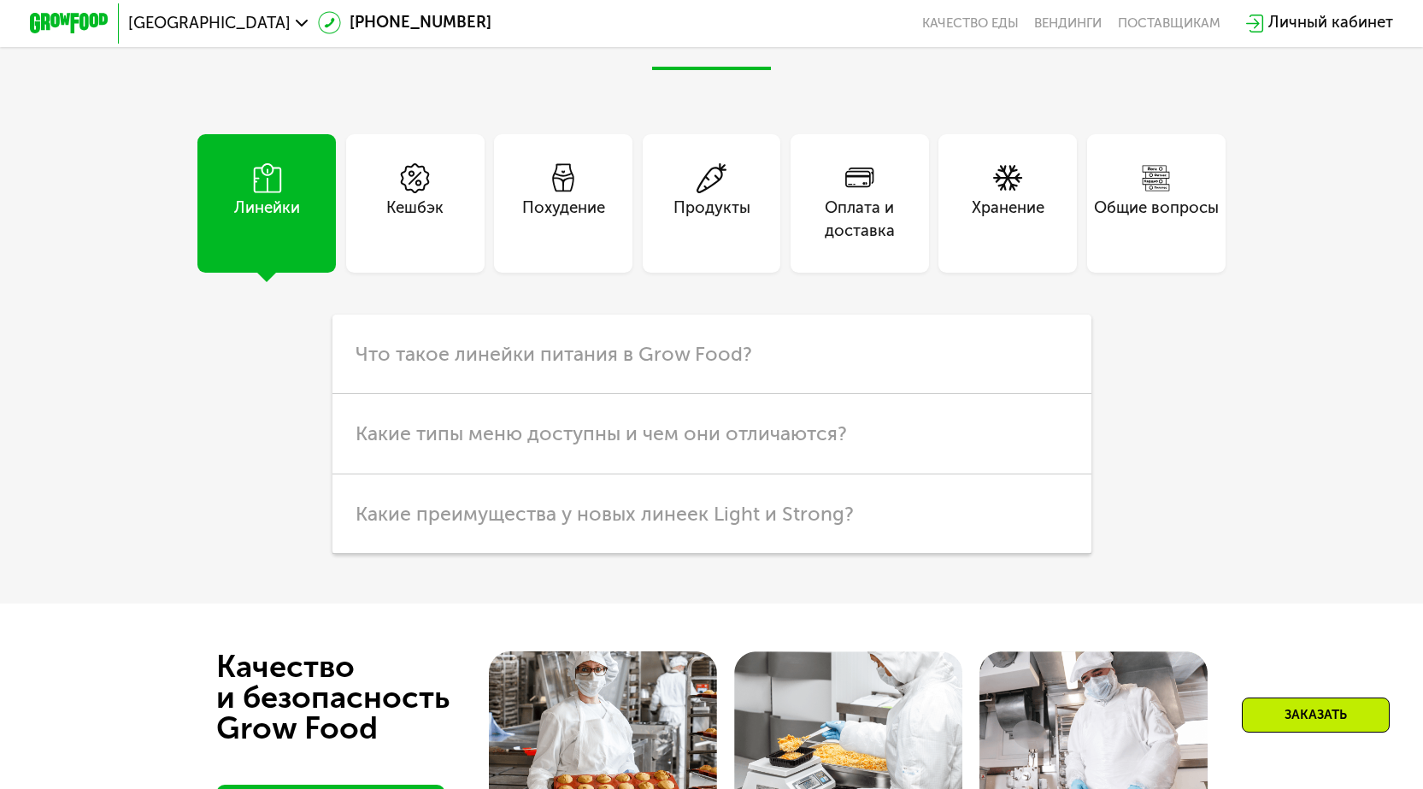
click at [537, 244] on div "Похудение" at bounding box center [563, 221] width 83 height 48
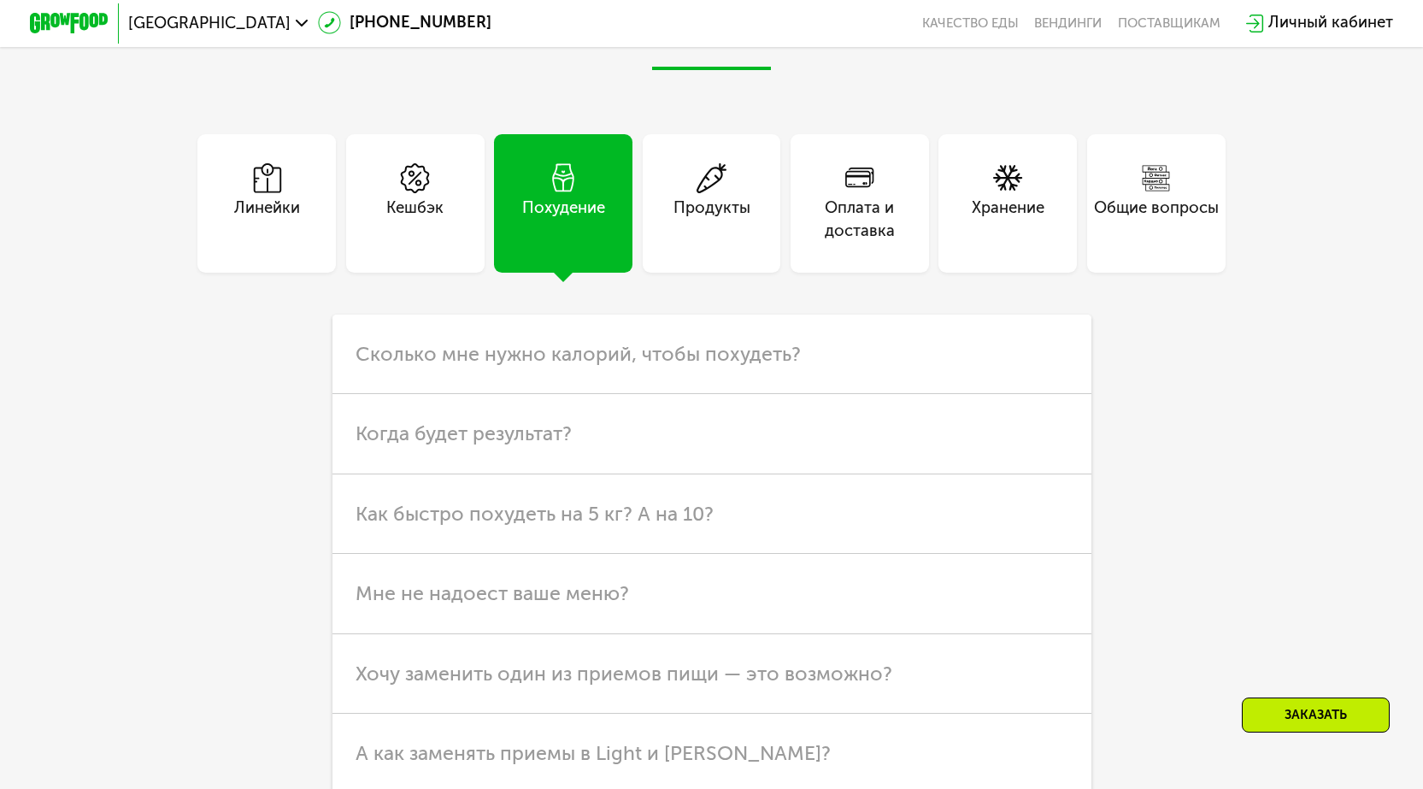
click at [722, 244] on div "Продукты" at bounding box center [711, 221] width 77 height 48
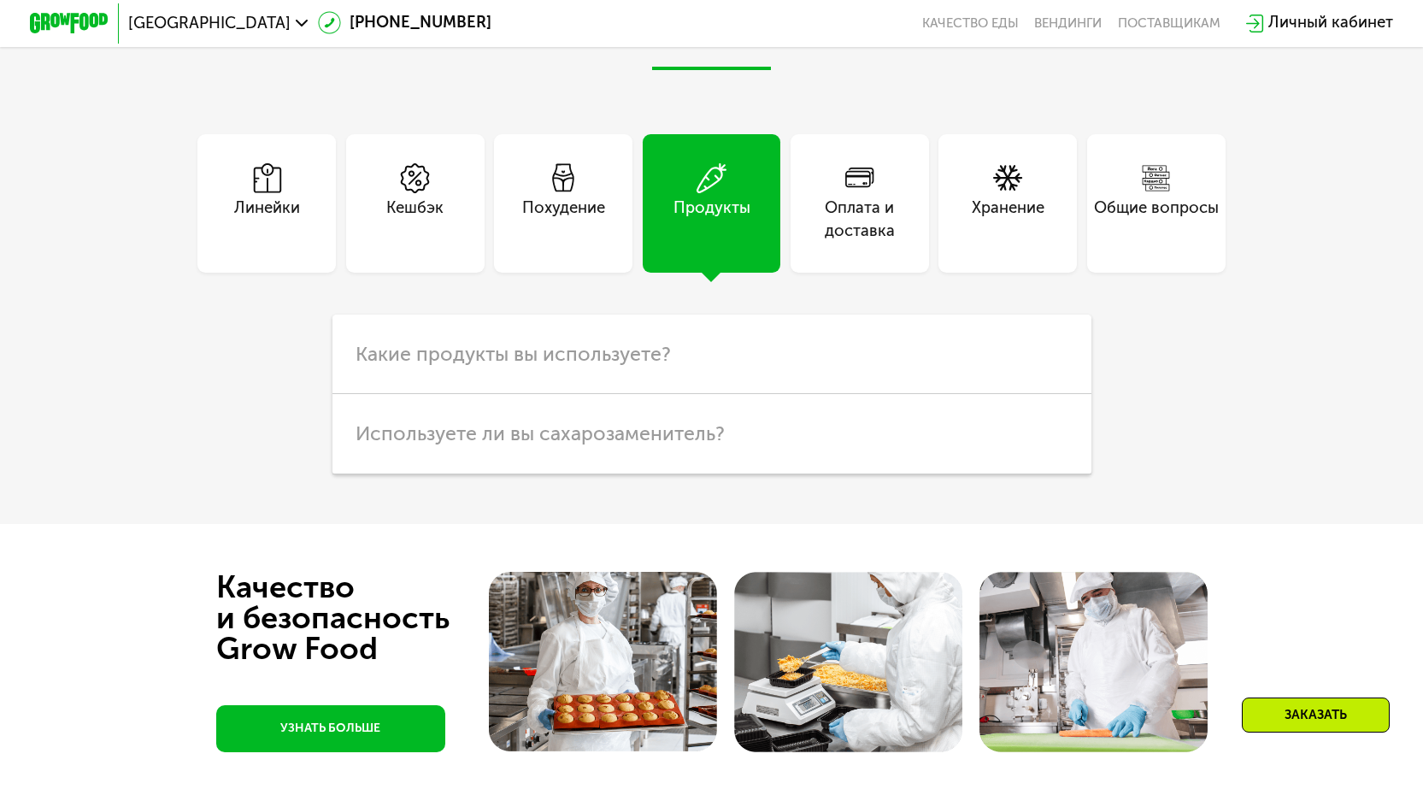
click at [828, 244] on div "Оплата и доставка" at bounding box center [859, 221] width 138 height 48
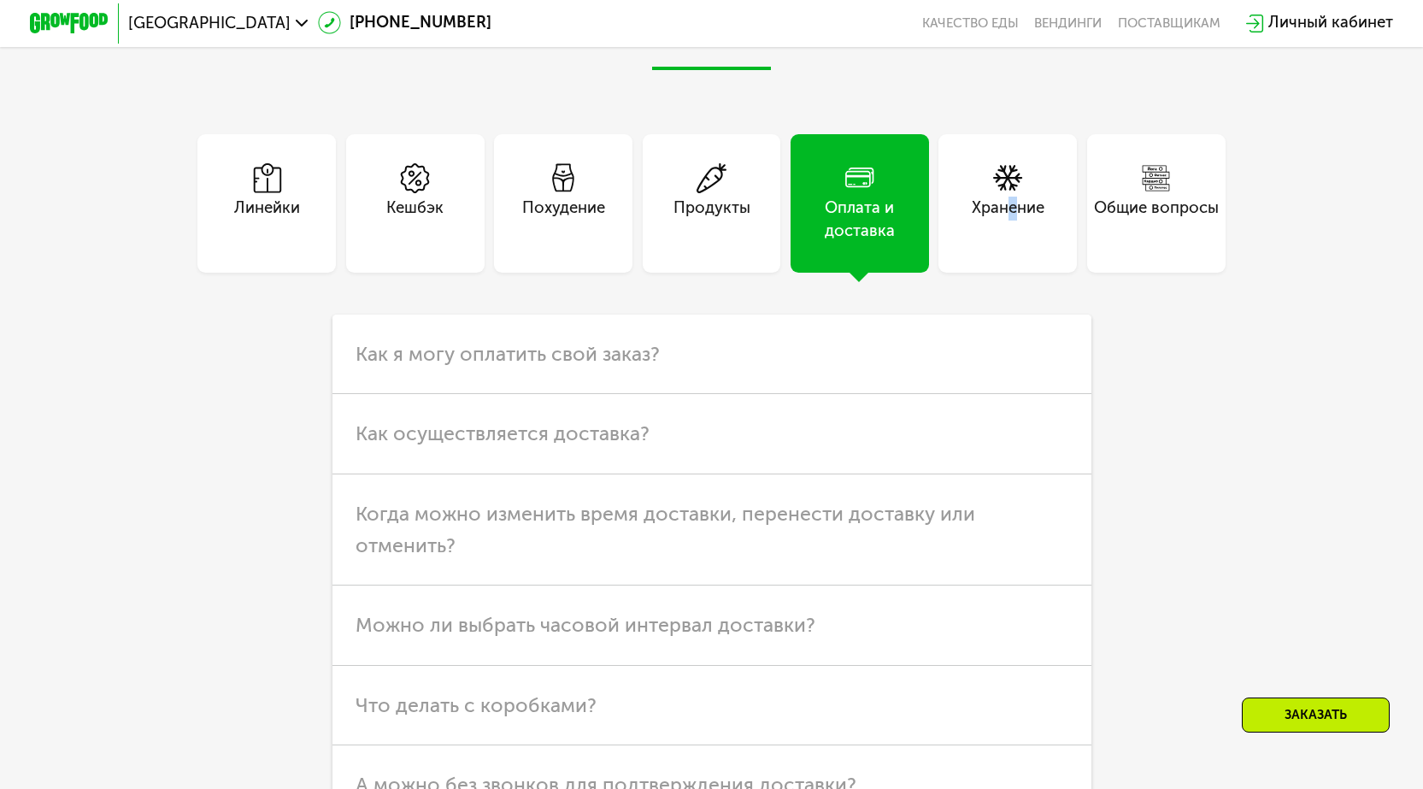
click at [1014, 244] on div "Хранение" at bounding box center [1007, 221] width 73 height 48
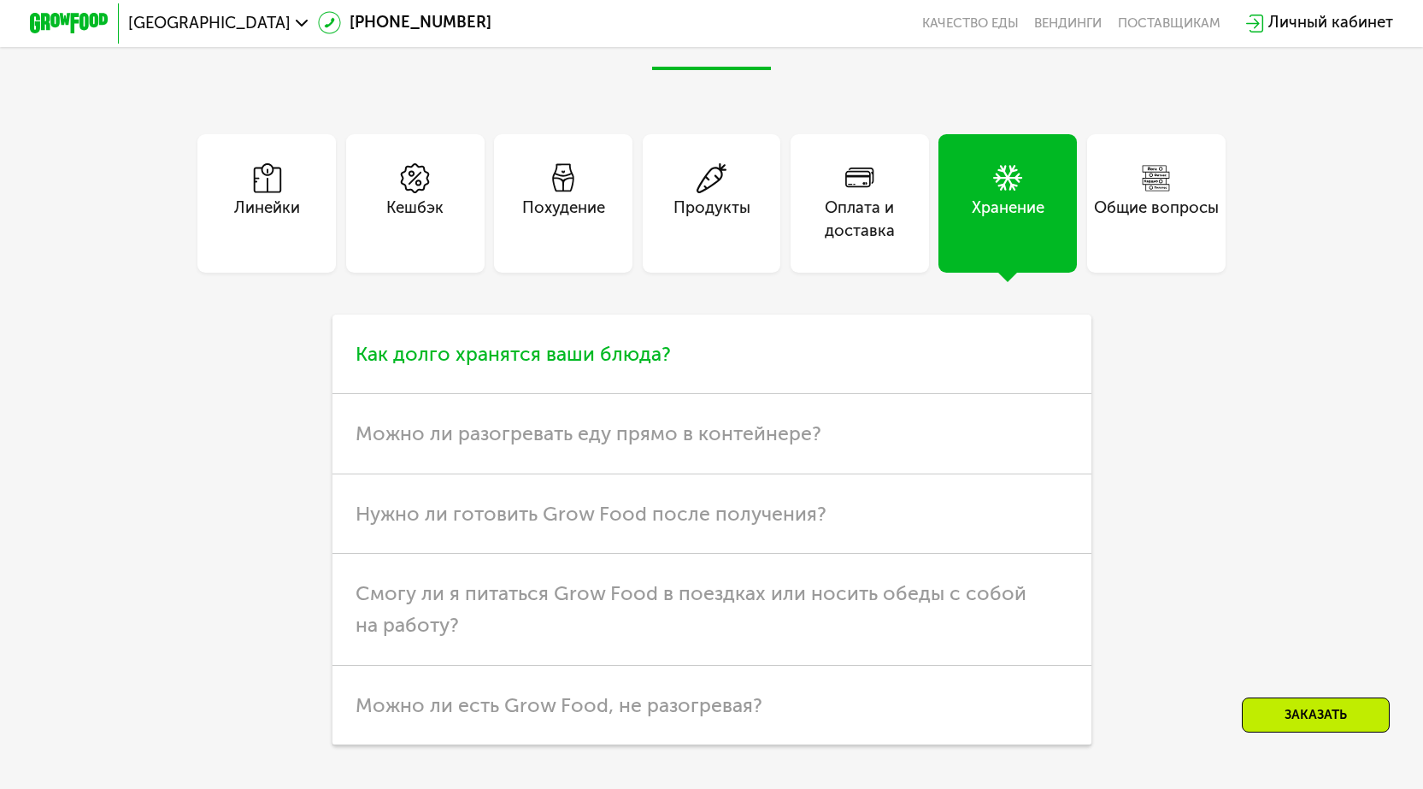
click at [635, 366] on span "Как долго хранятся ваши блюда?" at bounding box center [512, 354] width 315 height 24
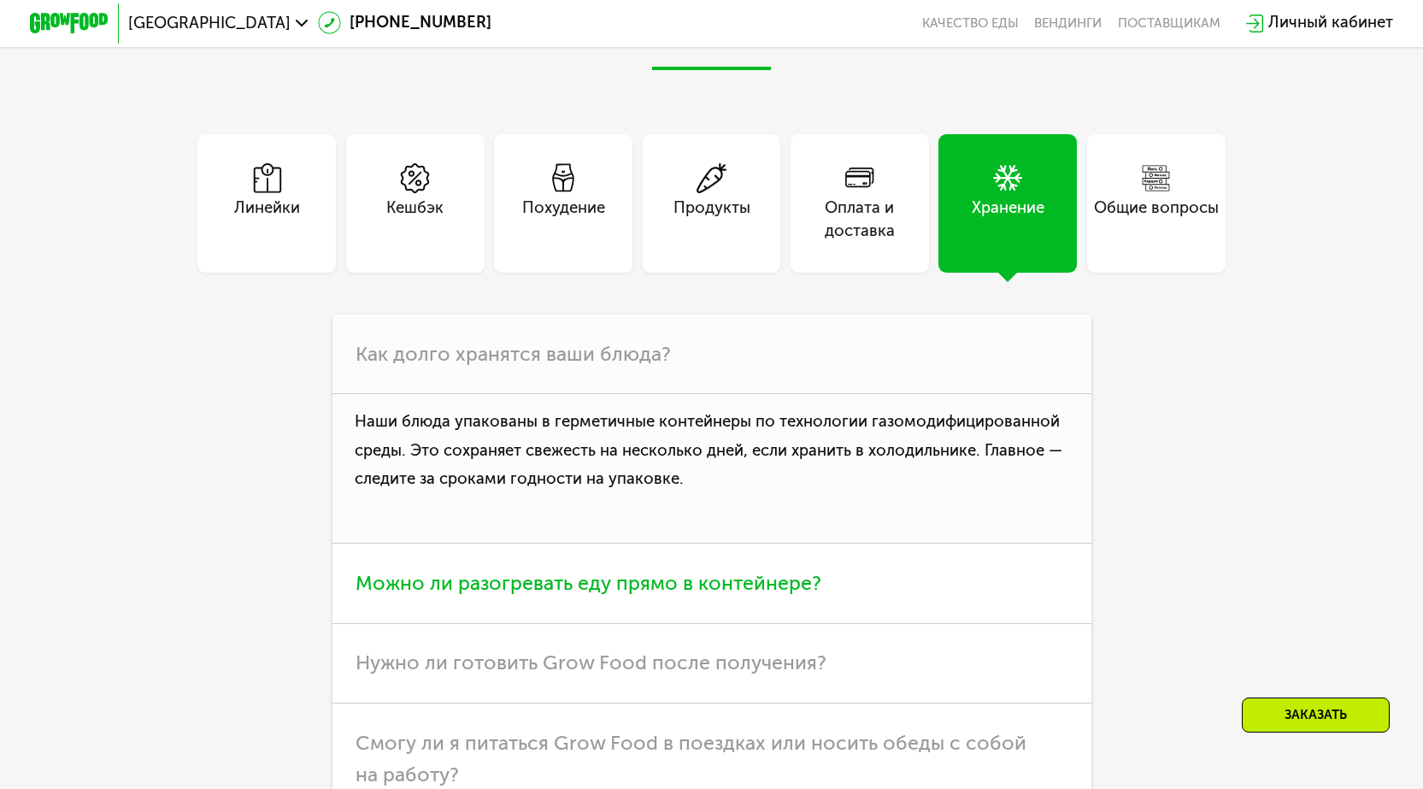
scroll to position [4955, 0]
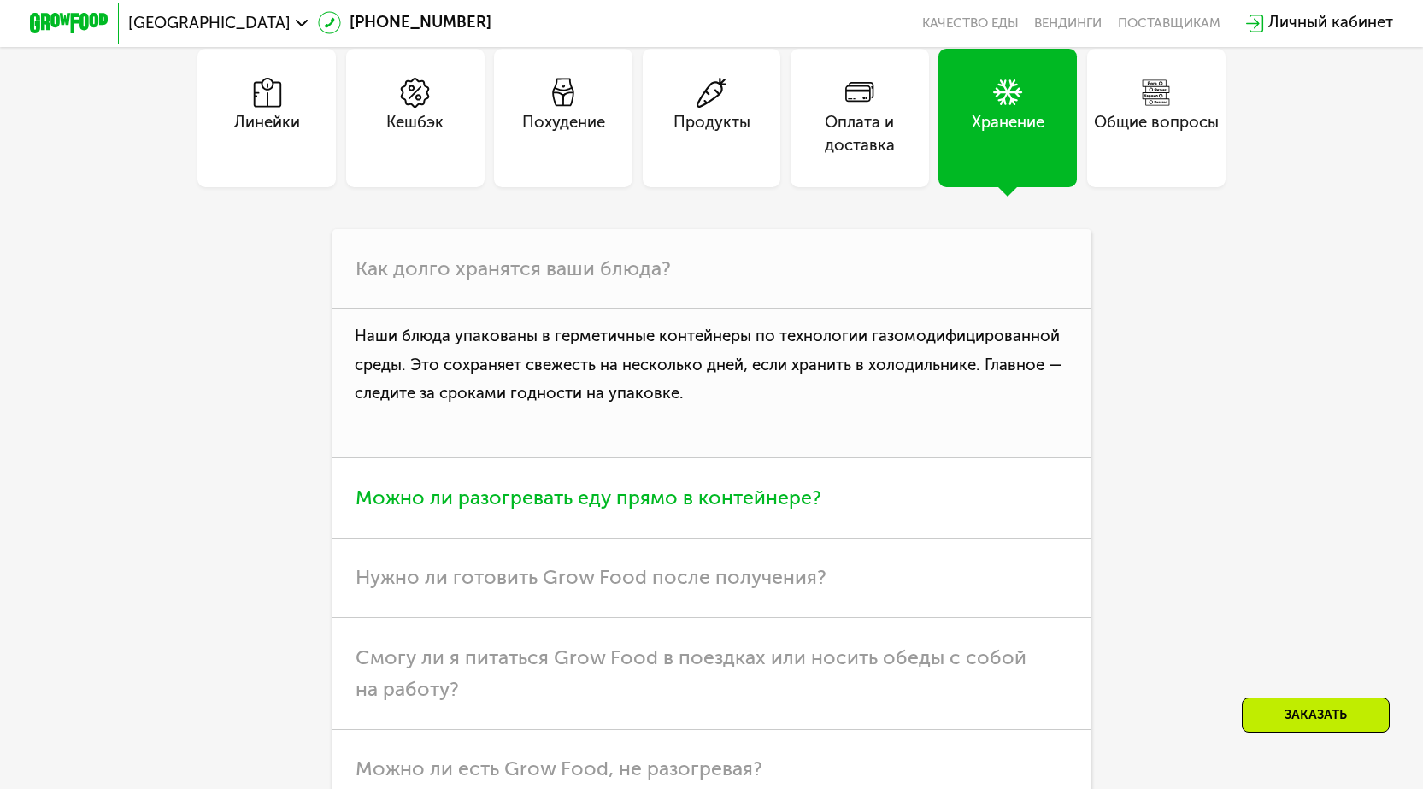
click at [692, 509] on span "Можно ли разогревать еду прямо в контейнере?" at bounding box center [588, 497] width 466 height 24
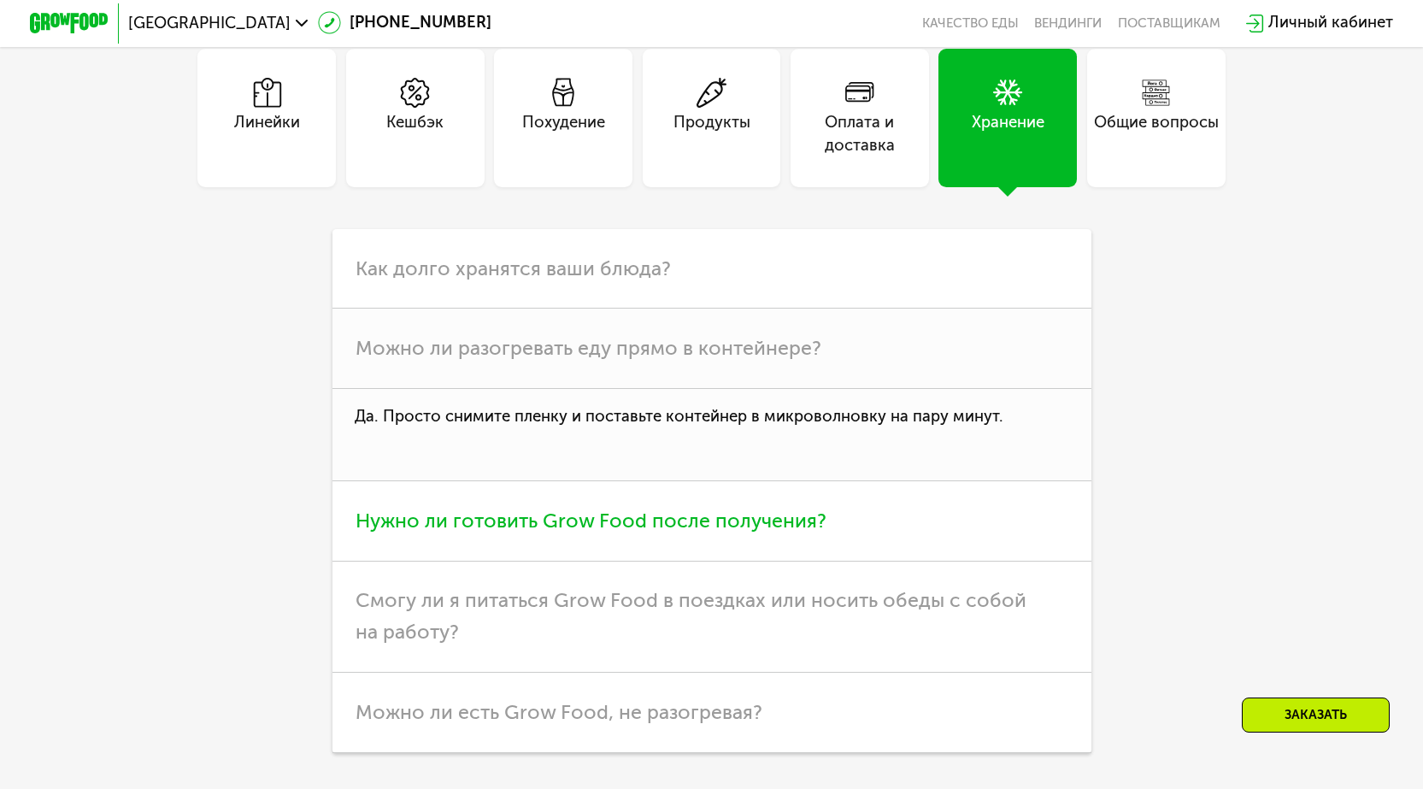
click at [725, 532] on span "Нужно ли готовить Grow Food после получения?" at bounding box center [590, 520] width 471 height 24
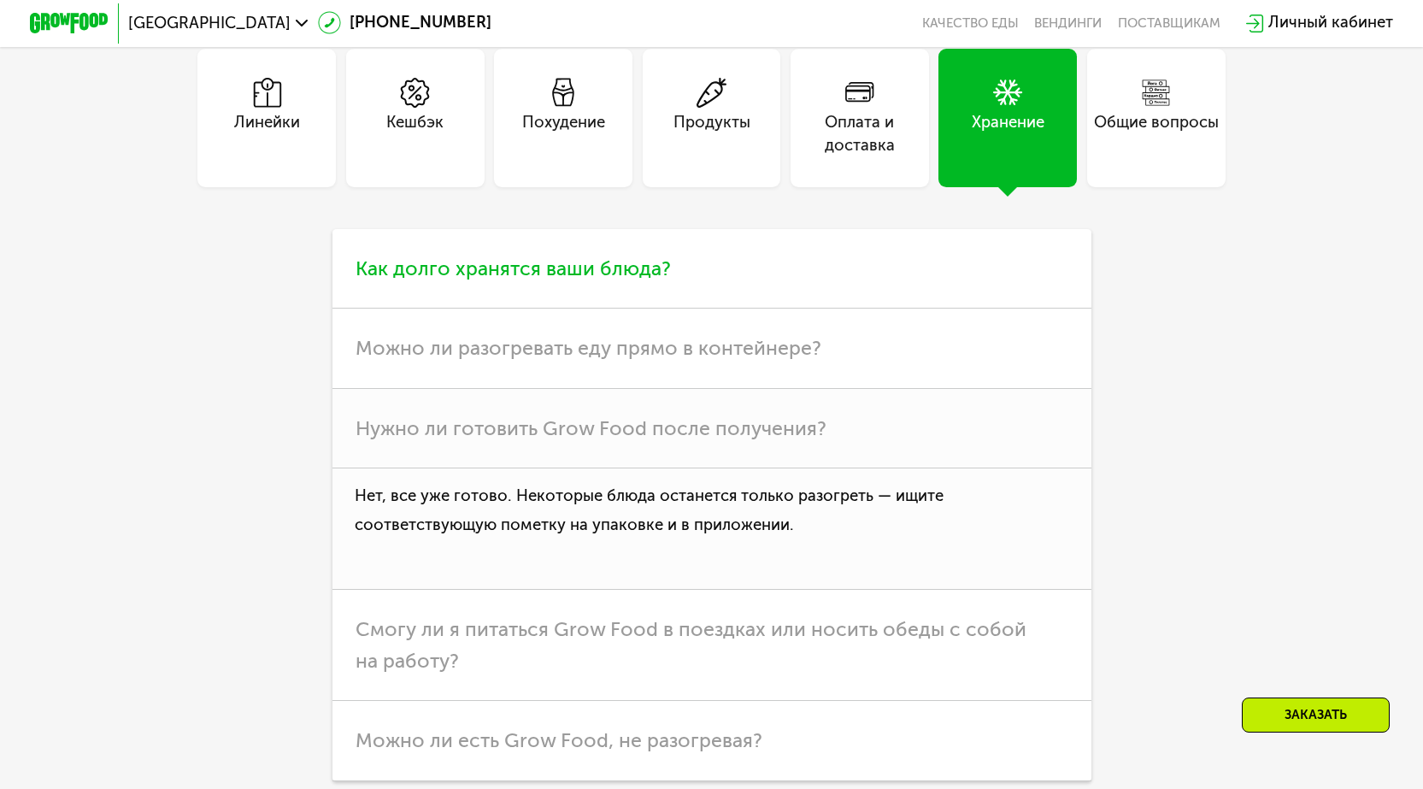
click at [579, 280] on span "Как долго хранятся ваши блюда?" at bounding box center [512, 268] width 315 height 24
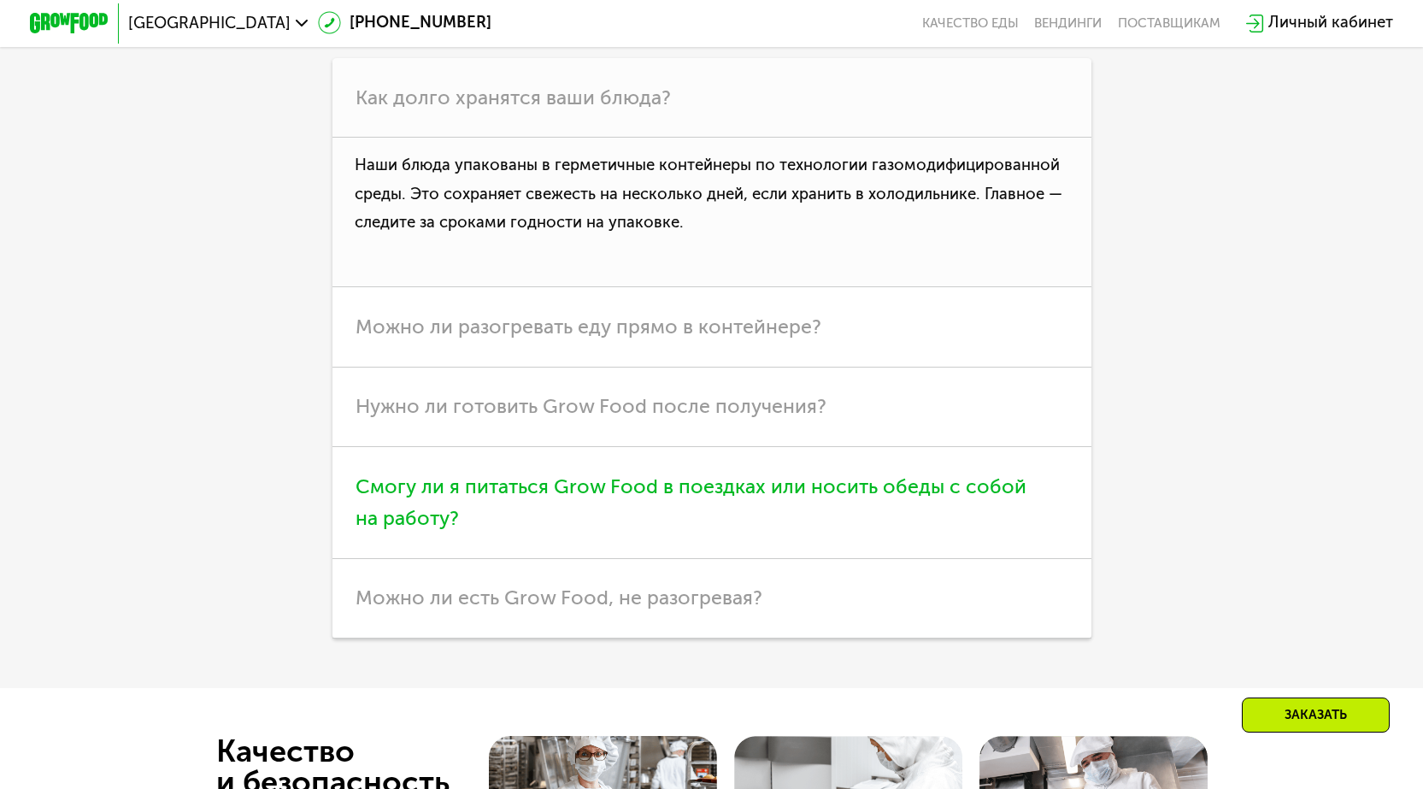
scroll to position [4785, 0]
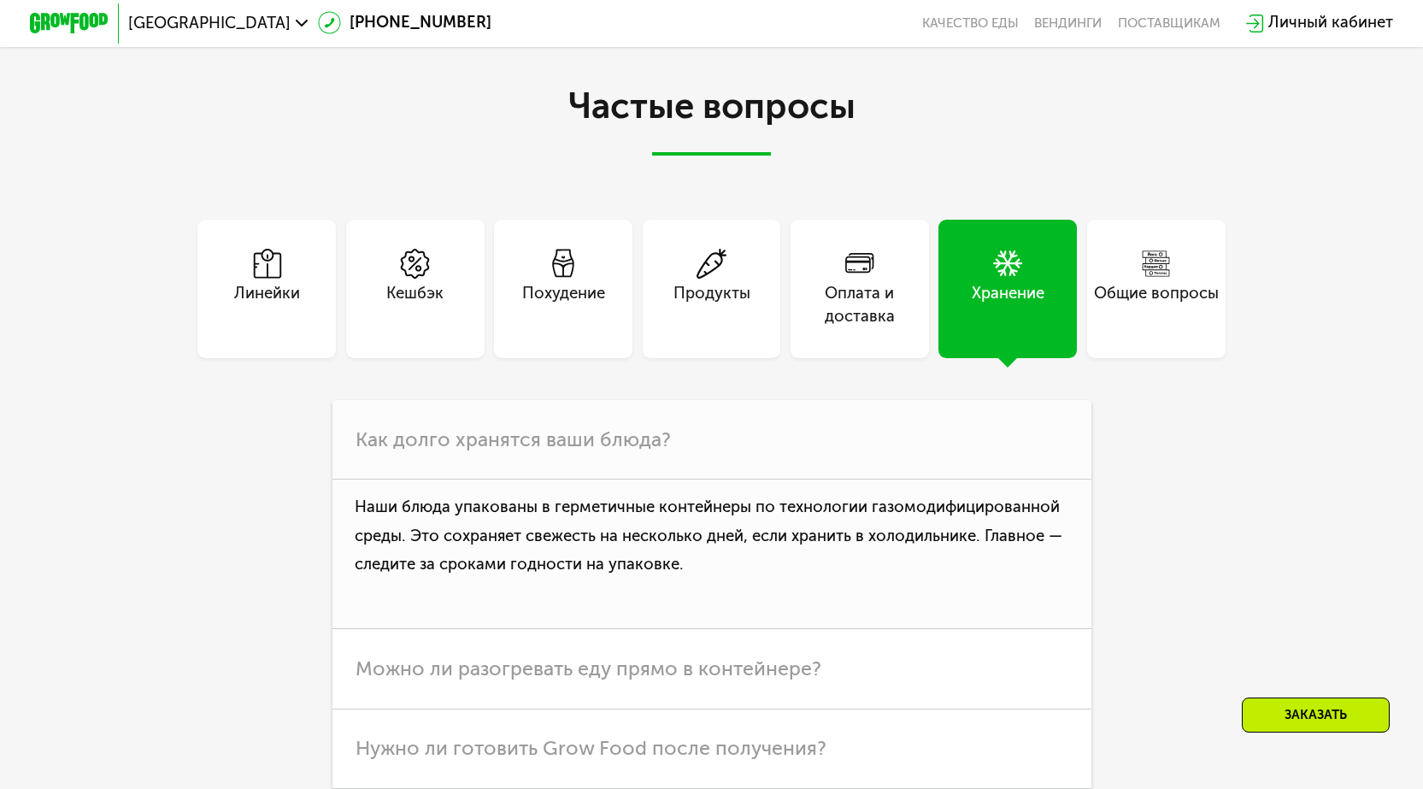
click at [396, 358] on div "Кешбэк" at bounding box center [415, 289] width 138 height 138
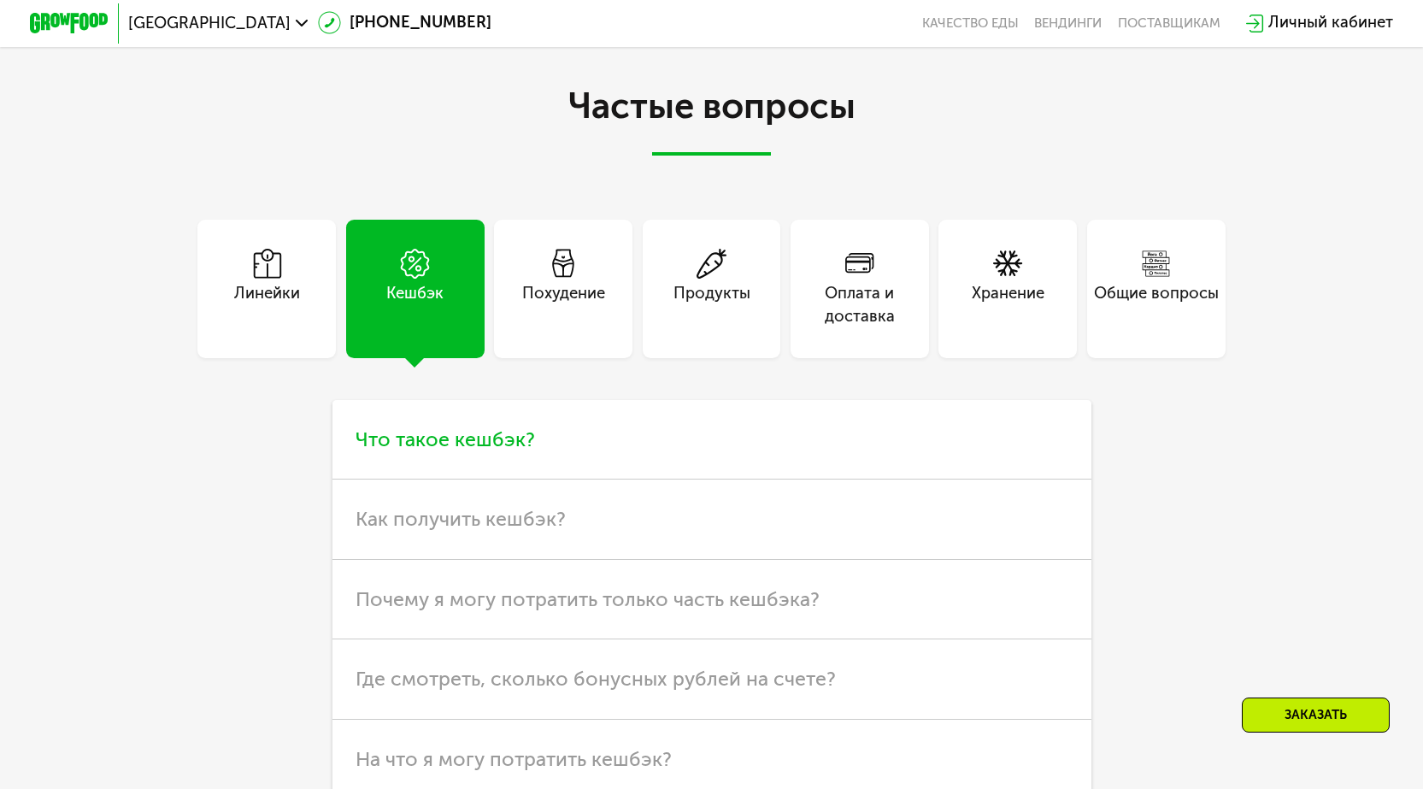
click at [475, 451] on span "Что такое кешбэк?" at bounding box center [444, 439] width 179 height 24
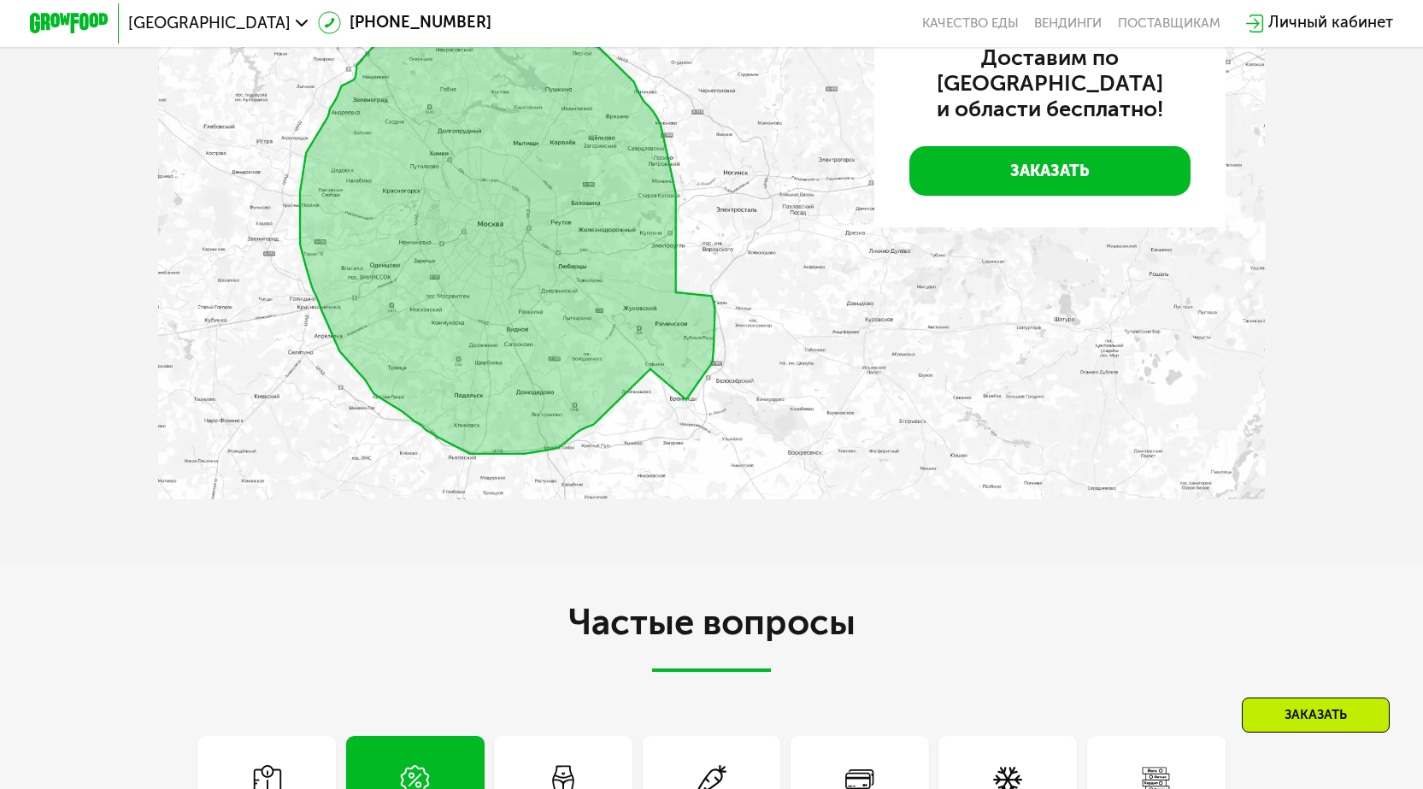
scroll to position [3927, 0]
